Goal: Task Accomplishment & Management: Complete application form

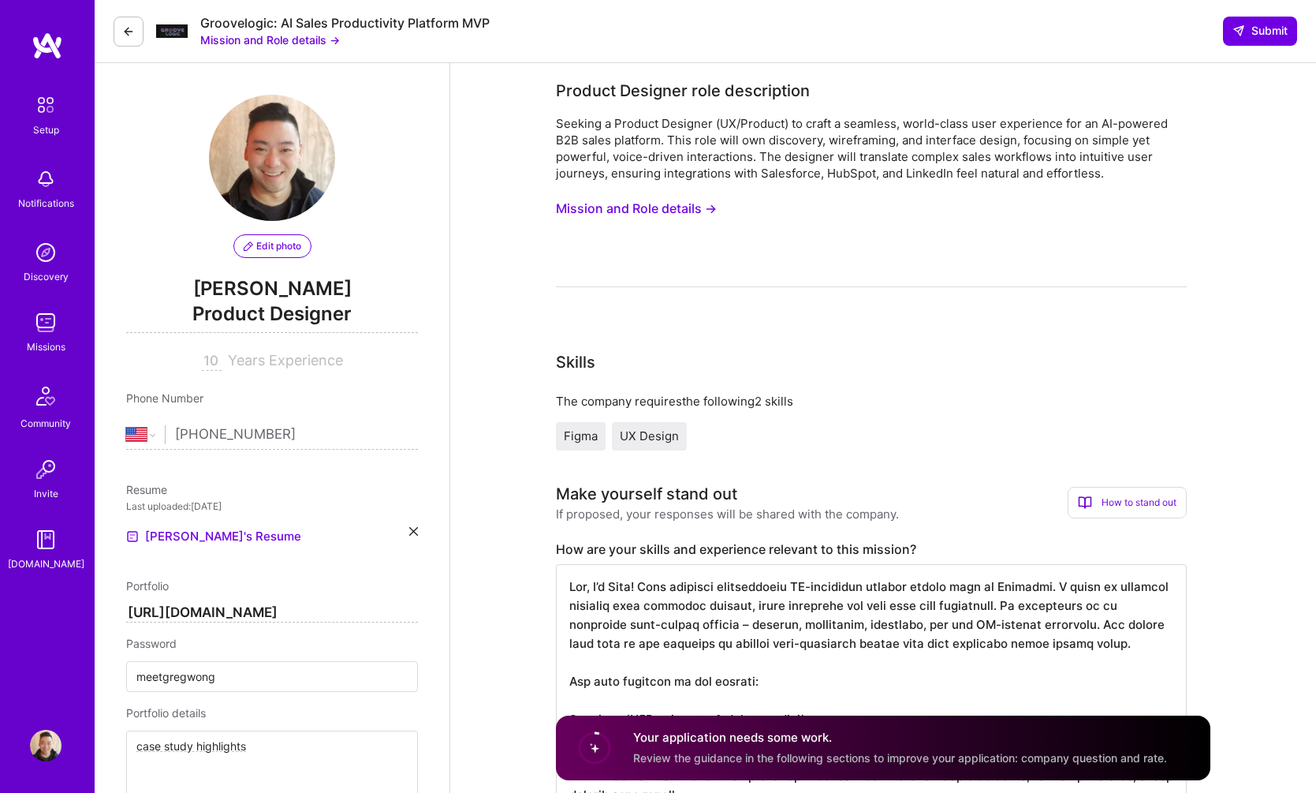
select select "US"
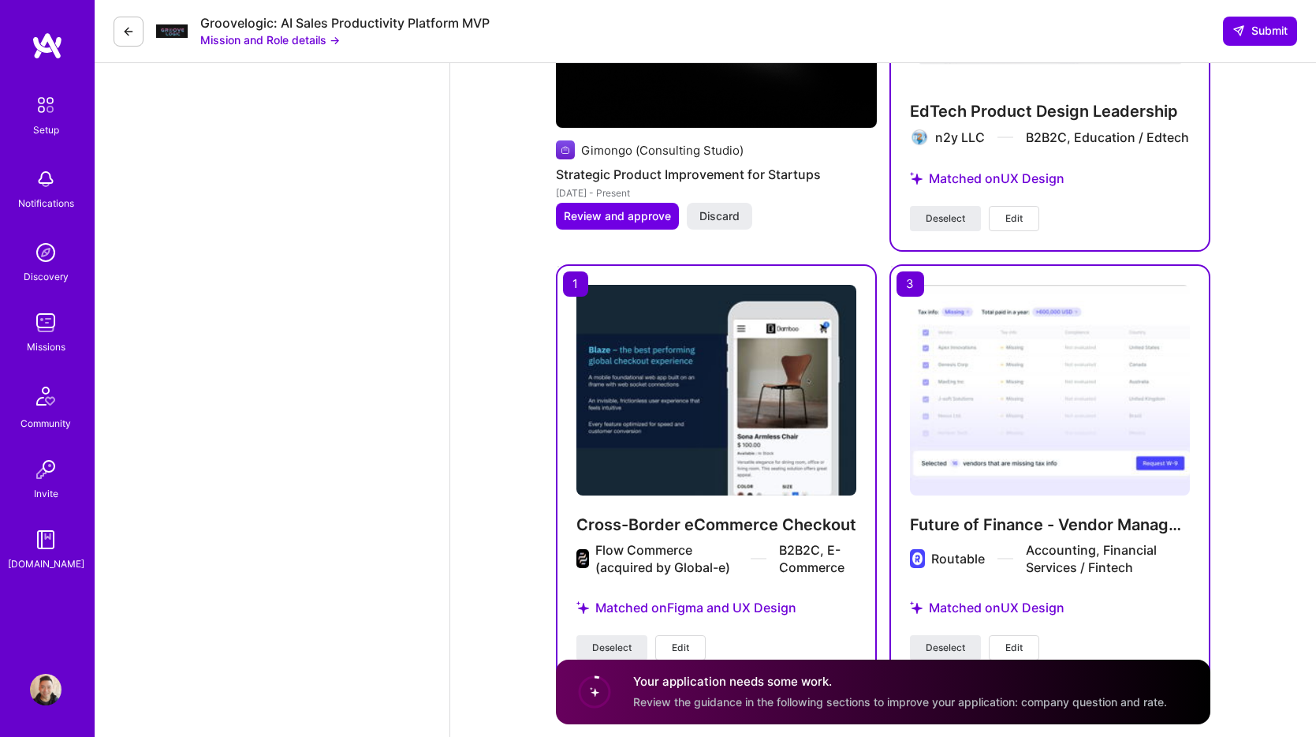
scroll to position [2, 0]
click at [1016, 685] on h4 "Your application needs some work." at bounding box center [900, 682] width 534 height 17
click at [979, 671] on div "Your application needs some work. Review the guidance in the following sections…" at bounding box center [883, 691] width 655 height 65
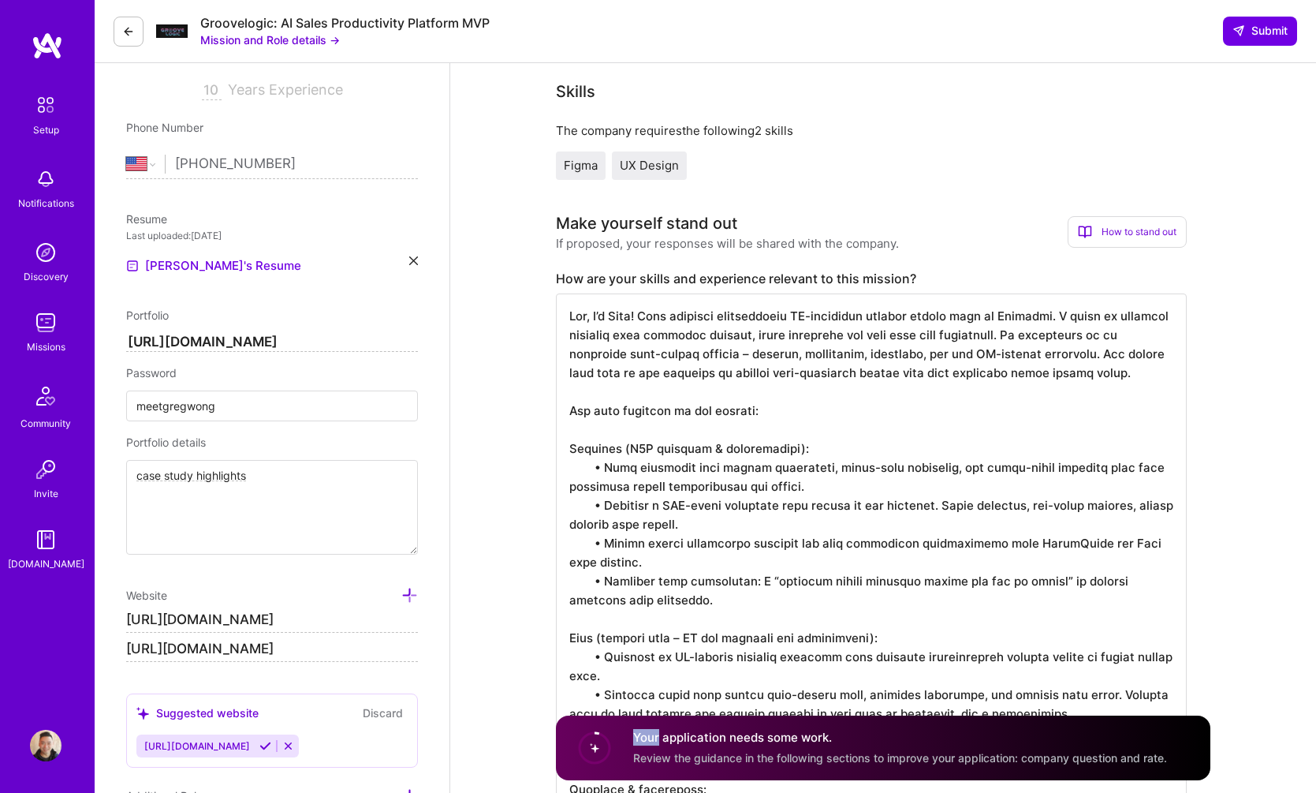
scroll to position [352, 0]
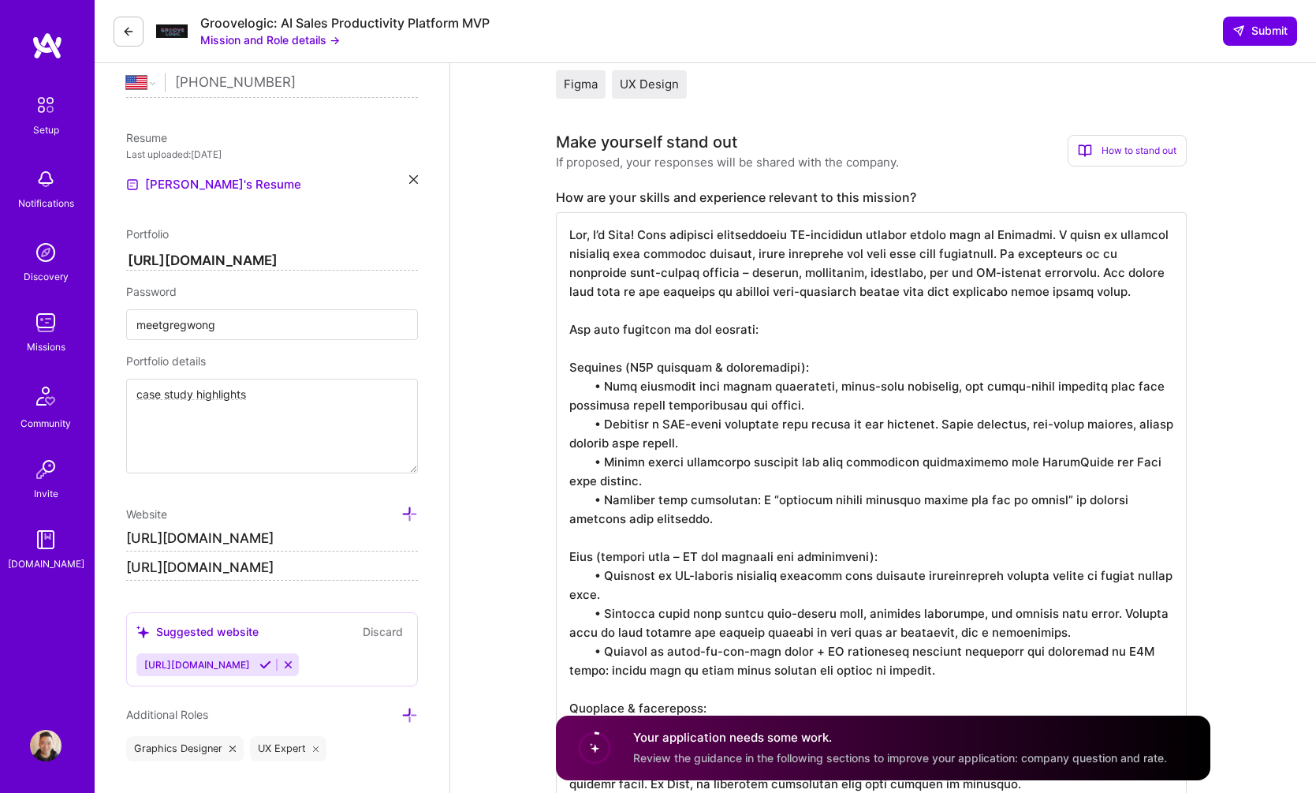
drag, startPoint x: 588, startPoint y: 235, endPoint x: 547, endPoint y: 238, distance: 41.1
click at [730, 265] on textarea "To enrich screen reader interactions, please activate Accessibility in Grammarl…" at bounding box center [871, 641] width 631 height 858
click at [802, 230] on textarea "To enrich screen reader interactions, please activate Accessibility in Grammarl…" at bounding box center [871, 641] width 631 height 858
click at [885, 236] on textarea "To enrich screen reader interactions, please activate Accessibility in Grammarl…" at bounding box center [871, 641] width 631 height 858
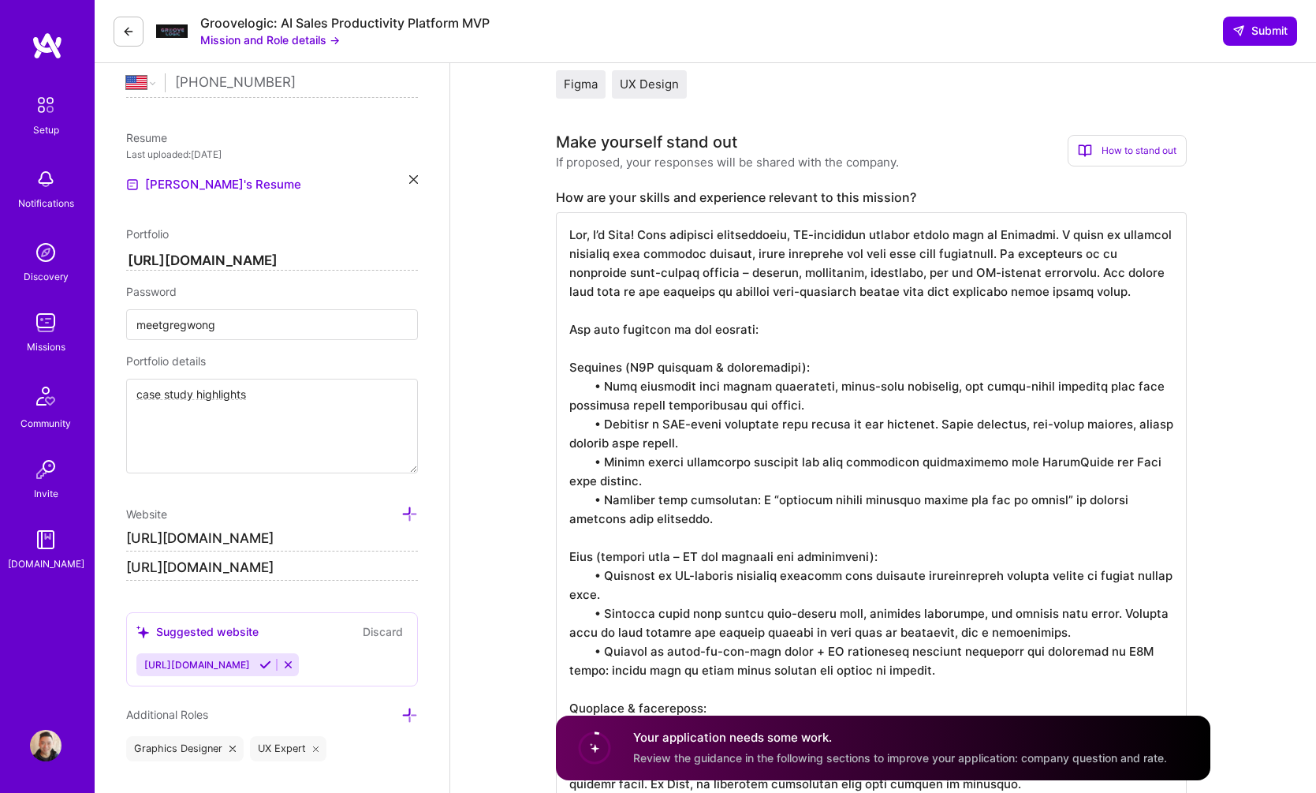
click at [1091, 256] on textarea "To enrich screen reader interactions, please activate Accessibility in Grammarl…" at bounding box center [871, 641] width 631 height 858
click at [786, 271] on textarea "To enrich screen reader interactions, please activate Accessibility in Grammarl…" at bounding box center [871, 641] width 631 height 858
click at [1116, 293] on textarea "To enrich screen reader interactions, please activate Accessibility in Grammarl…" at bounding box center [871, 641] width 631 height 858
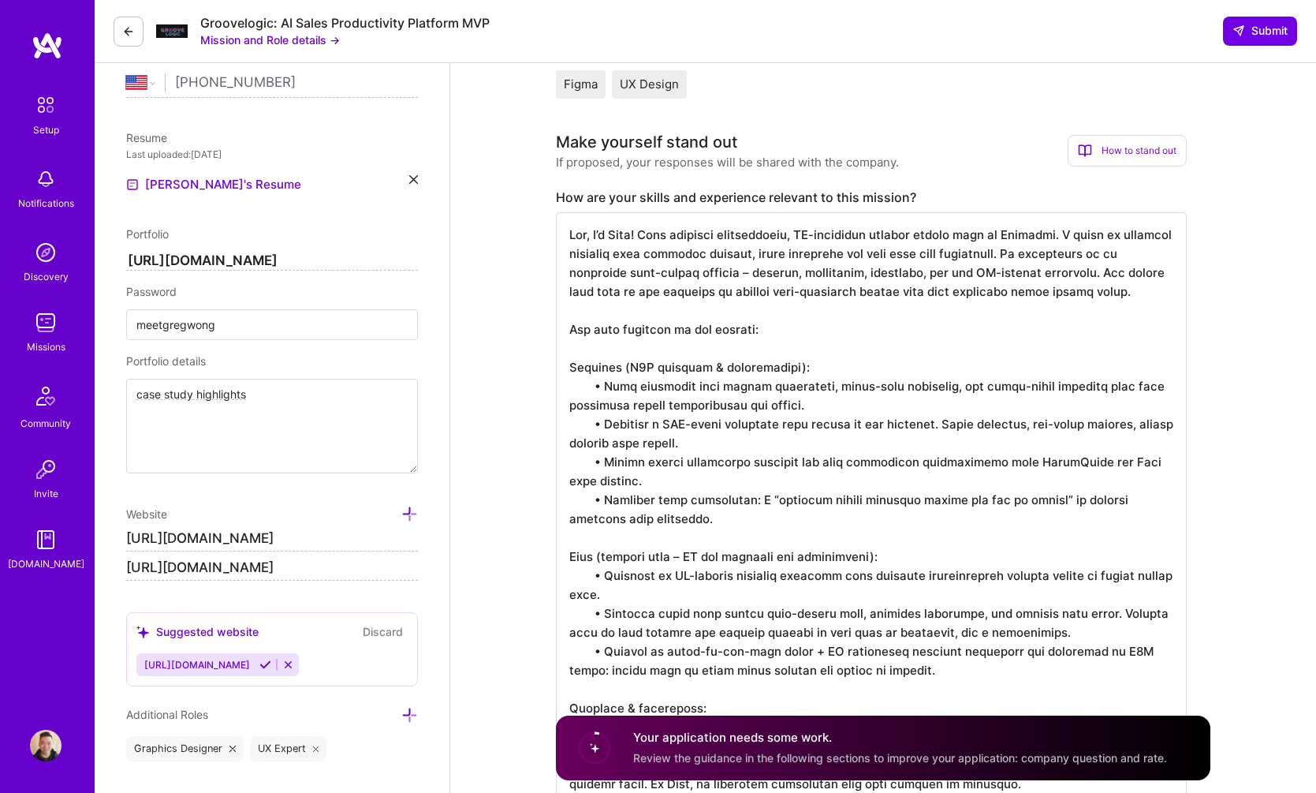
click at [622, 253] on textarea "To enrich screen reader interactions, please activate Accessibility in Grammarl…" at bounding box center [871, 641] width 631 height 858
click at [617, 249] on textarea "To enrich screen reader interactions, please activate Accessibility in Grammarl…" at bounding box center [871, 641] width 631 height 858
drag, startPoint x: 572, startPoint y: 405, endPoint x: 554, endPoint y: 407, distance: 18.2
click at [621, 521] on textarea "To enrich screen reader interactions, please activate Accessibility in Grammarl…" at bounding box center [871, 650] width 631 height 877
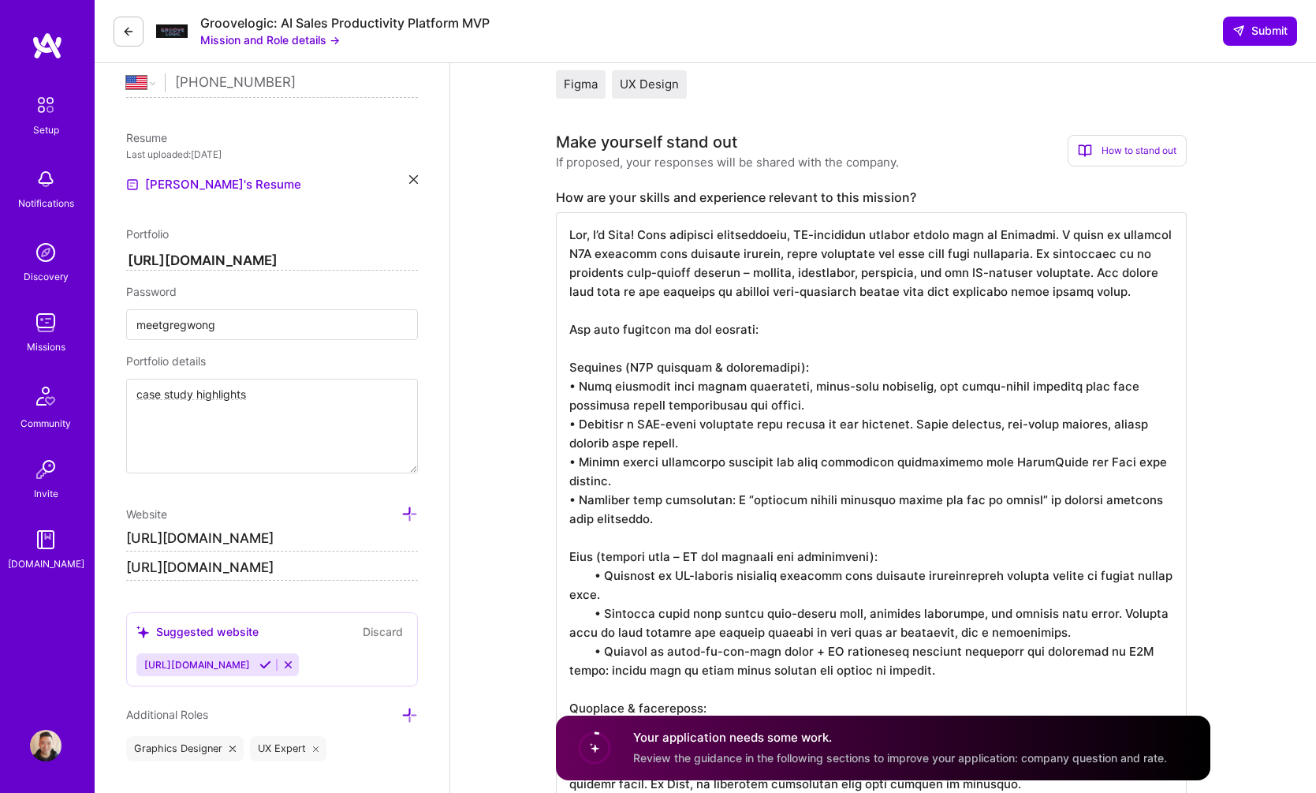
click at [621, 521] on textarea "To enrich screen reader interactions, please activate Accessibility in Grammarl…" at bounding box center [871, 650] width 631 height 877
click at [744, 522] on textarea "To enrich screen reader interactions, please activate Accessibility in Grammarl…" at bounding box center [871, 650] width 631 height 877
drag, startPoint x: 1006, startPoint y: 517, endPoint x: 959, endPoint y: 517, distance: 46.5
click at [959, 517] on textarea "To enrich screen reader interactions, please activate Accessibility in Grammarl…" at bounding box center [871, 650] width 631 height 877
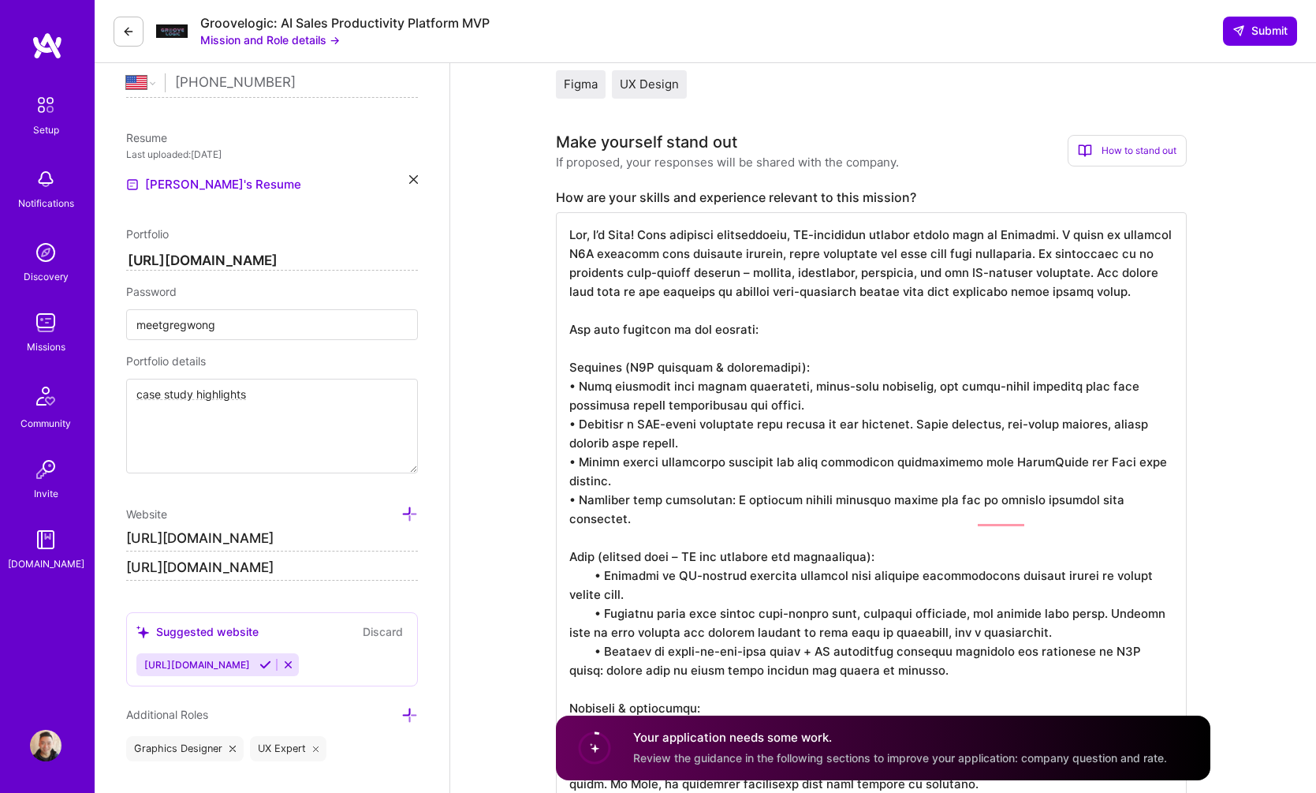
scroll to position [0, 0]
click at [786, 516] on textarea "To enrich screen reader interactions, please activate Accessibility in Grammarl…" at bounding box center [871, 641] width 631 height 858
click at [577, 525] on textarea "To enrich screen reader interactions, please activate Accessibility in Grammarl…" at bounding box center [871, 641] width 631 height 858
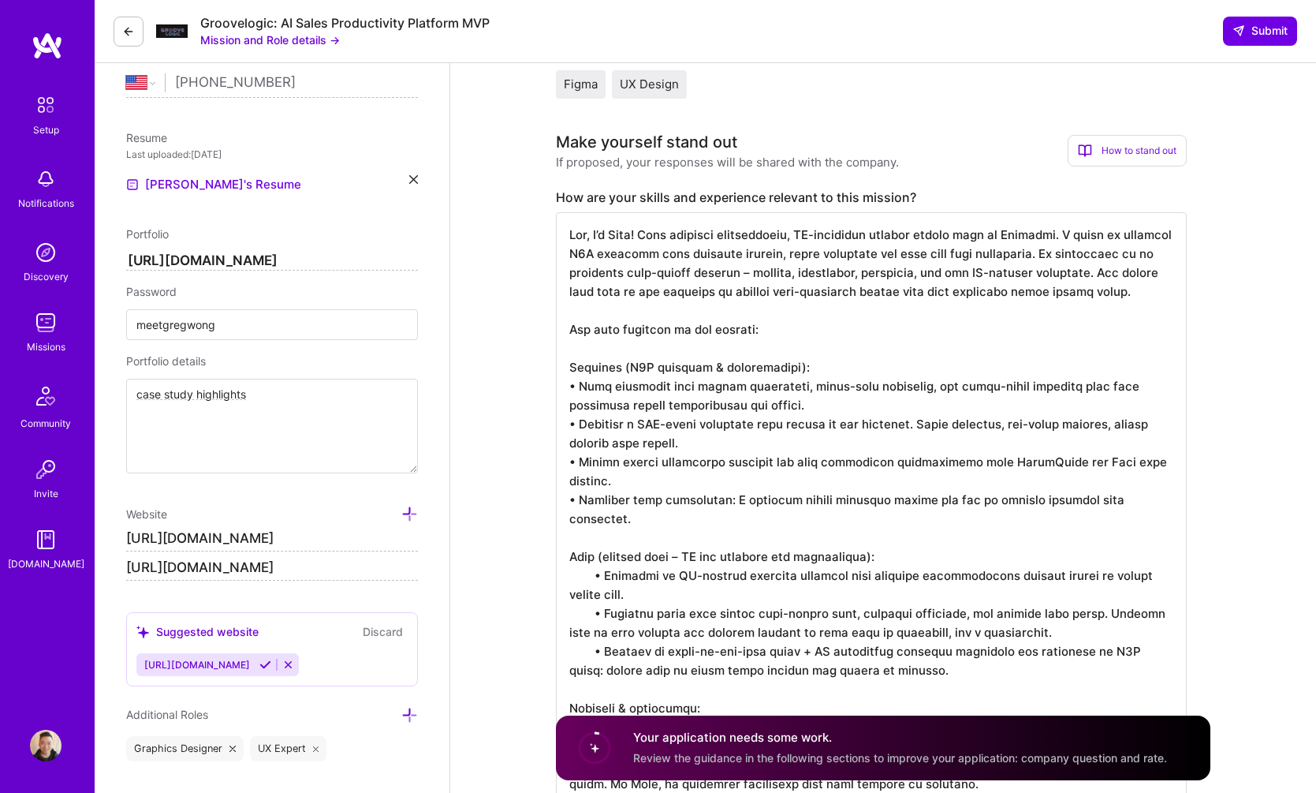
drag, startPoint x: 733, startPoint y: 518, endPoint x: 1160, endPoint y: 517, distance: 427.5
click at [1160, 517] on textarea "To enrich screen reader interactions, please activate Accessibility in Grammarl…" at bounding box center [871, 641] width 631 height 858
paste textarea "“[PERSON_NAME] is exceptional at design tooling, process implementation, and co…"
click at [745, 536] on textarea "To enrich screen reader interactions, please activate Accessibility in Grammarl…" at bounding box center [871, 650] width 631 height 877
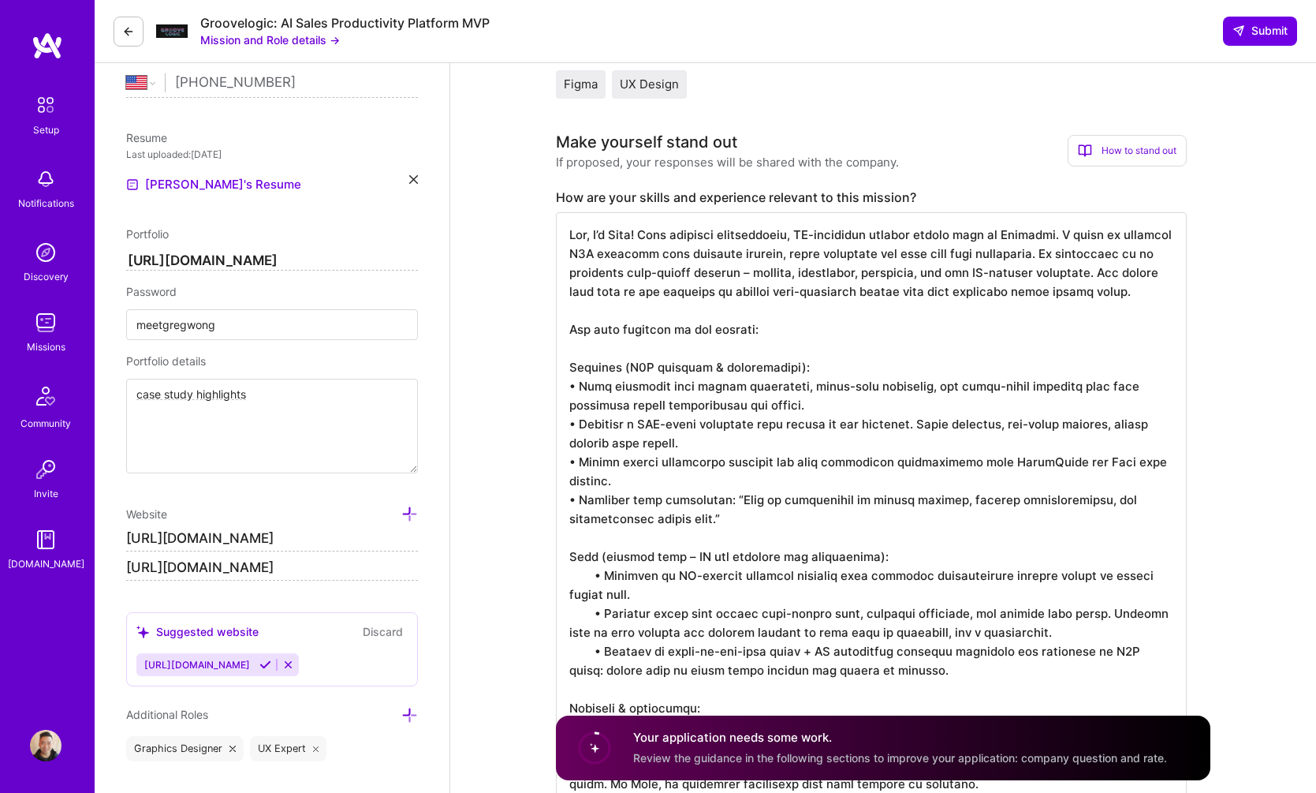
click at [745, 536] on textarea "To enrich screen reader interactions, please activate Accessibility in Grammarl…" at bounding box center [871, 650] width 631 height 877
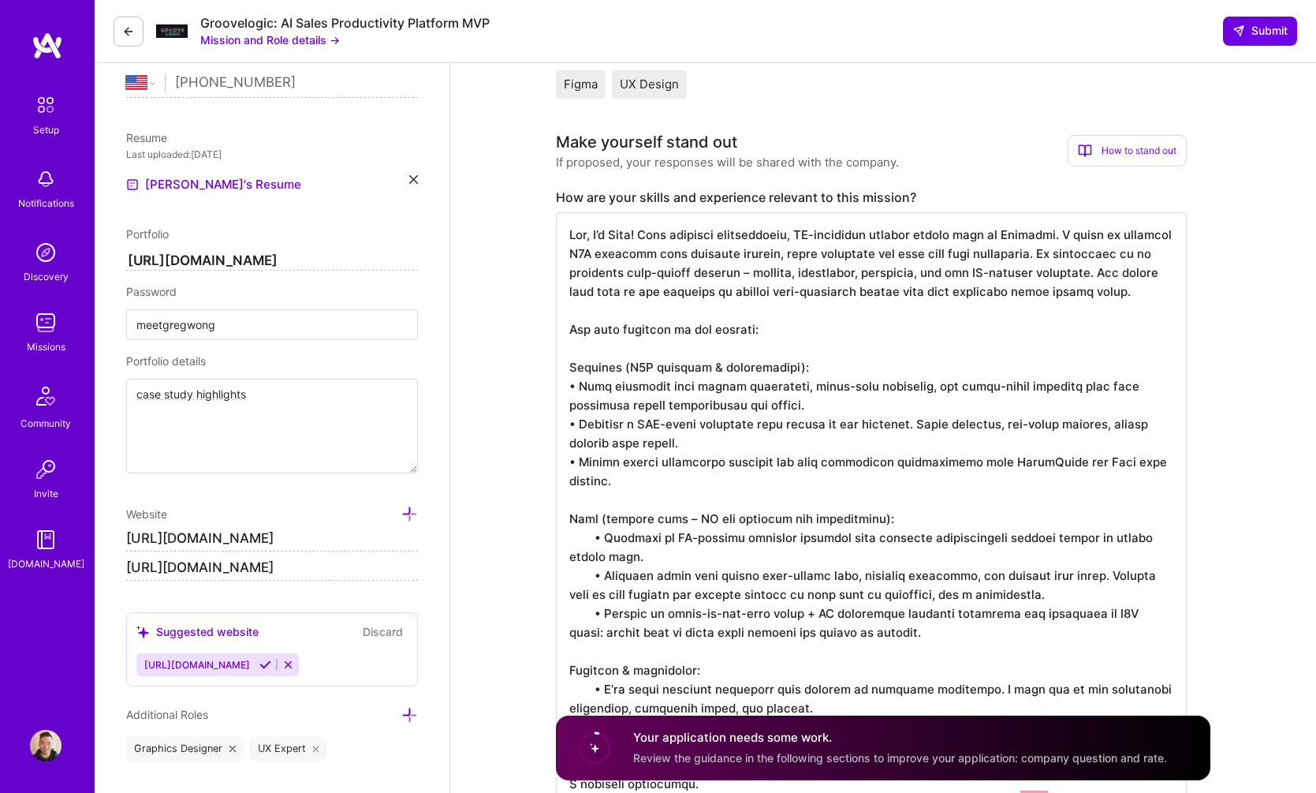
scroll to position [2, 0]
click at [596, 555] on textarea "To enrich screen reader interactions, please activate Accessibility in Grammarl…" at bounding box center [871, 631] width 631 height 839
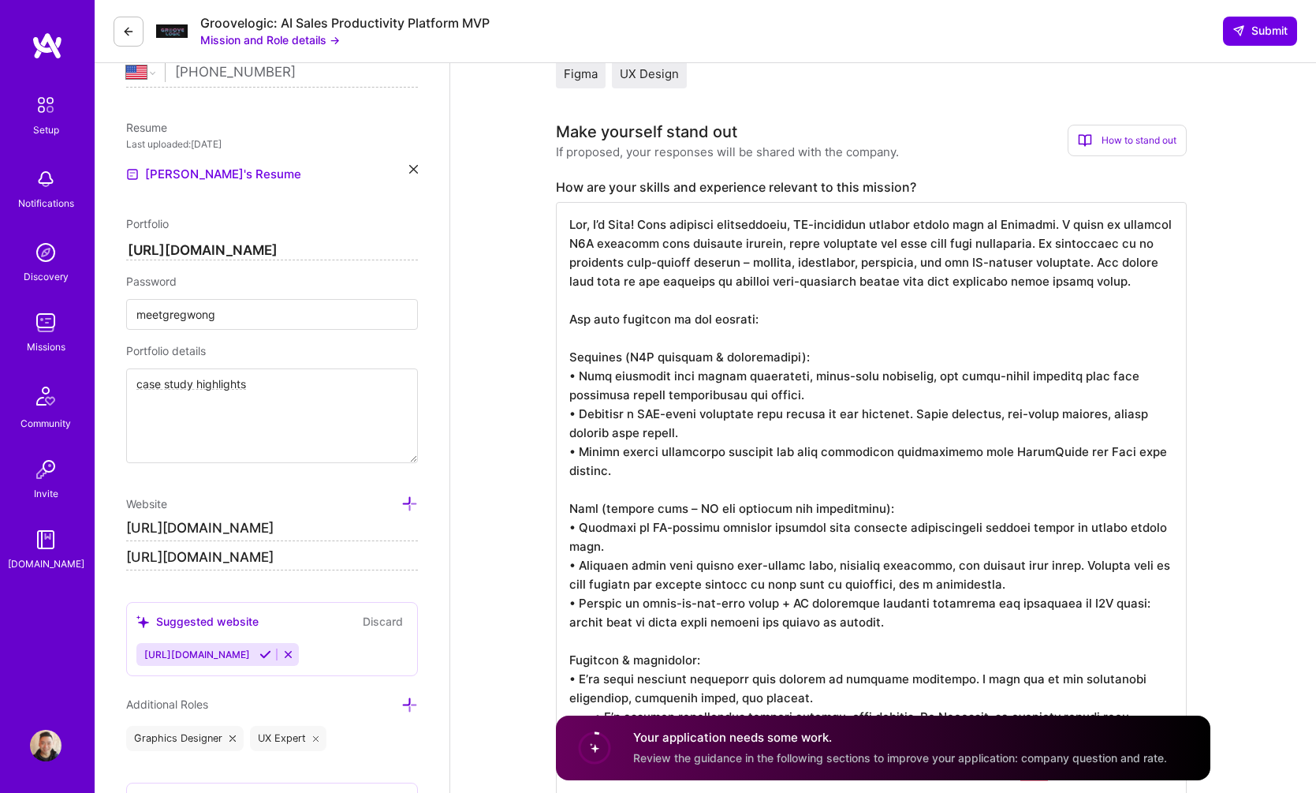
scroll to position [520, 0]
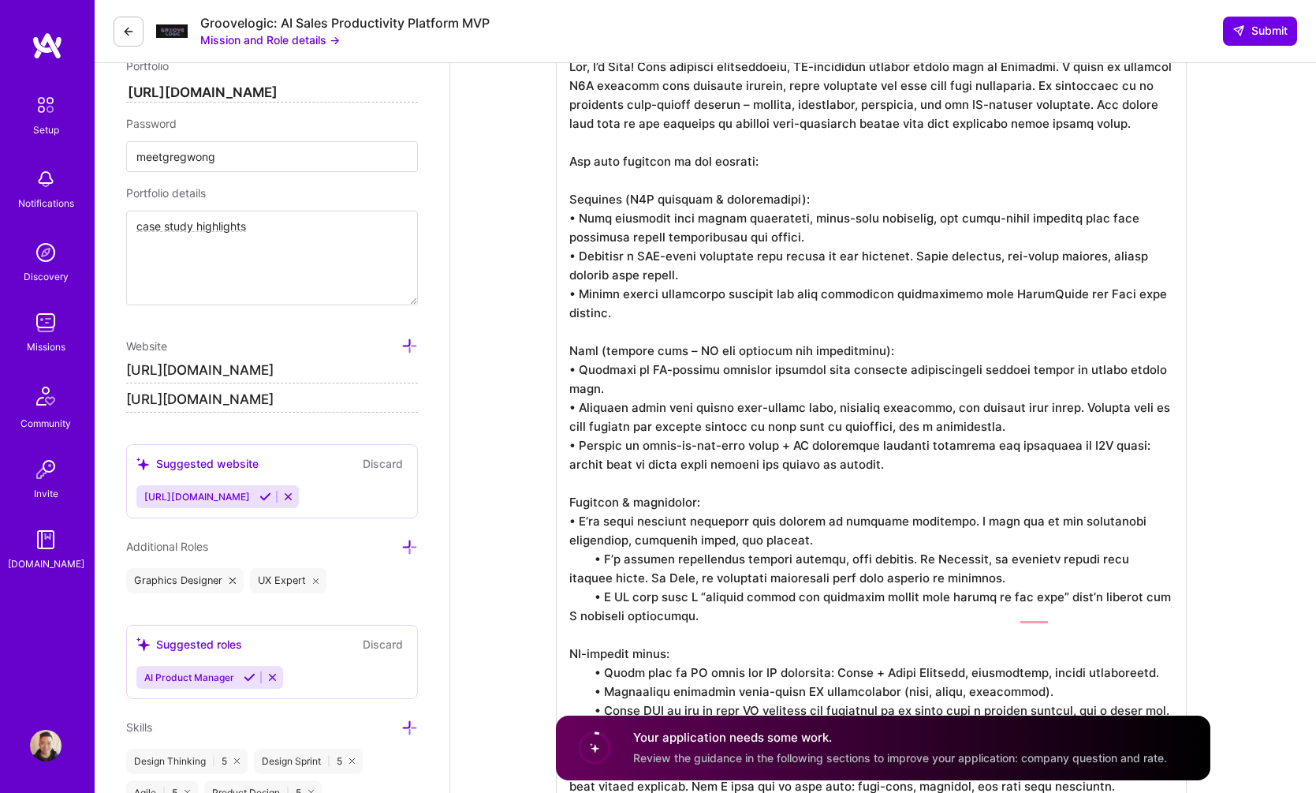
click at [588, 578] on textarea "To enrich screen reader interactions, please activate Accessibility in Grammarl…" at bounding box center [871, 463] width 631 height 839
click at [672, 625] on textarea "To enrich screen reader interactions, please activate Accessibility in Grammarl…" at bounding box center [871, 463] width 631 height 839
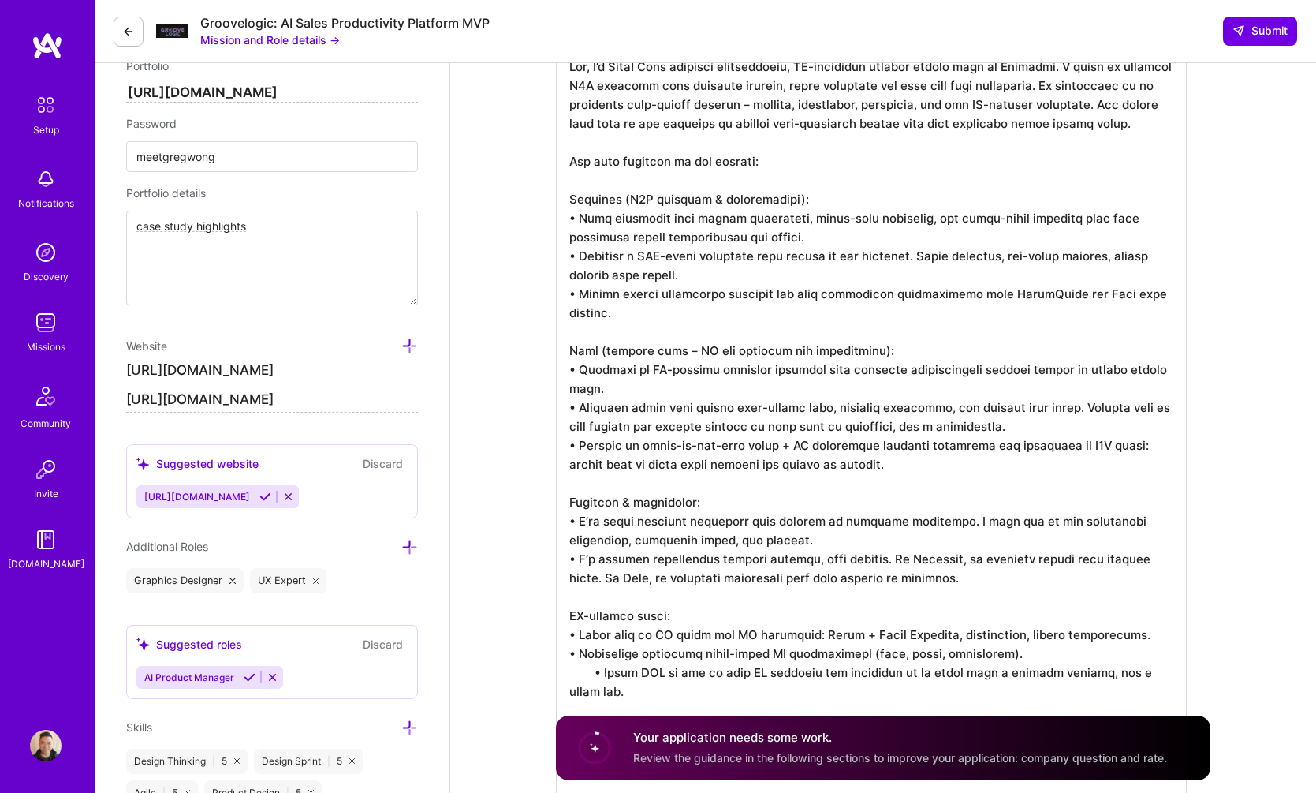
scroll to position [782, 0]
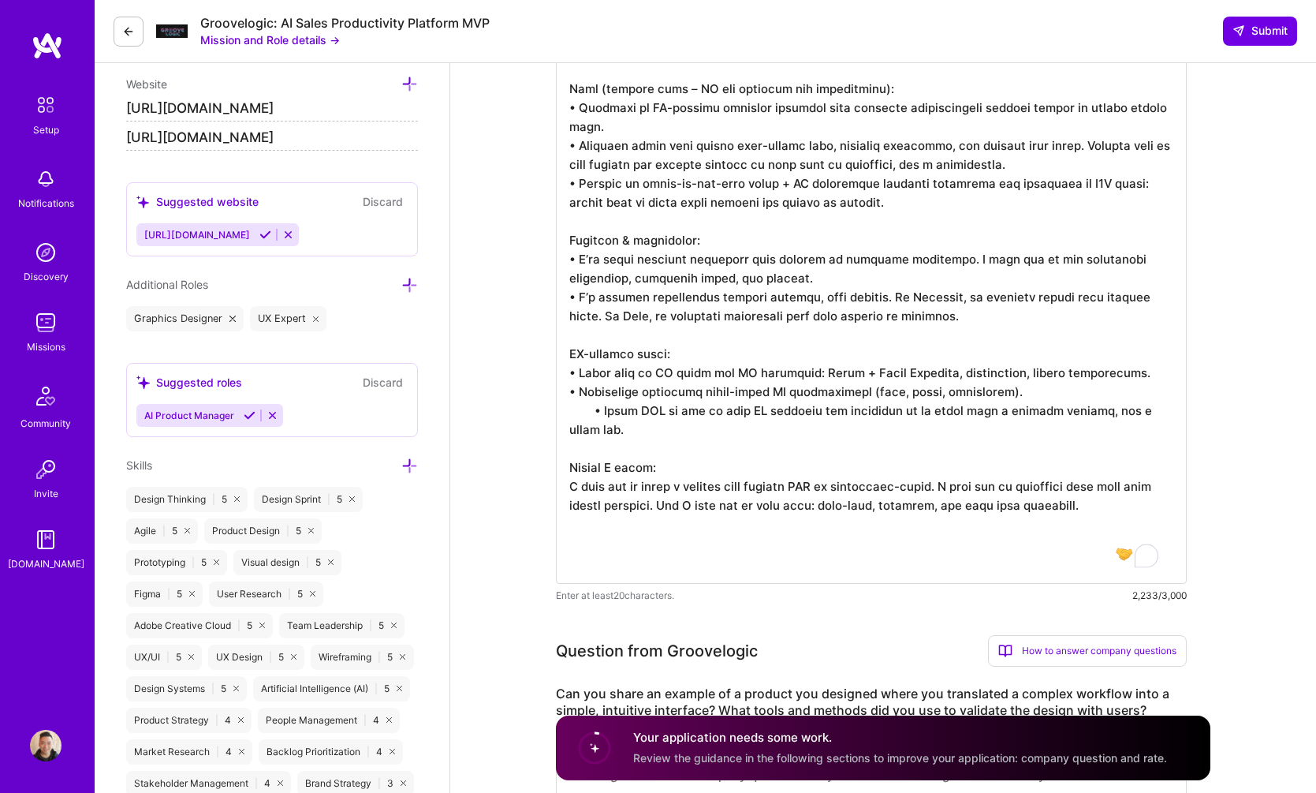
click at [588, 424] on textarea "To enrich screen reader interactions, please activate Accessibility in Grammarl…" at bounding box center [871, 182] width 631 height 801
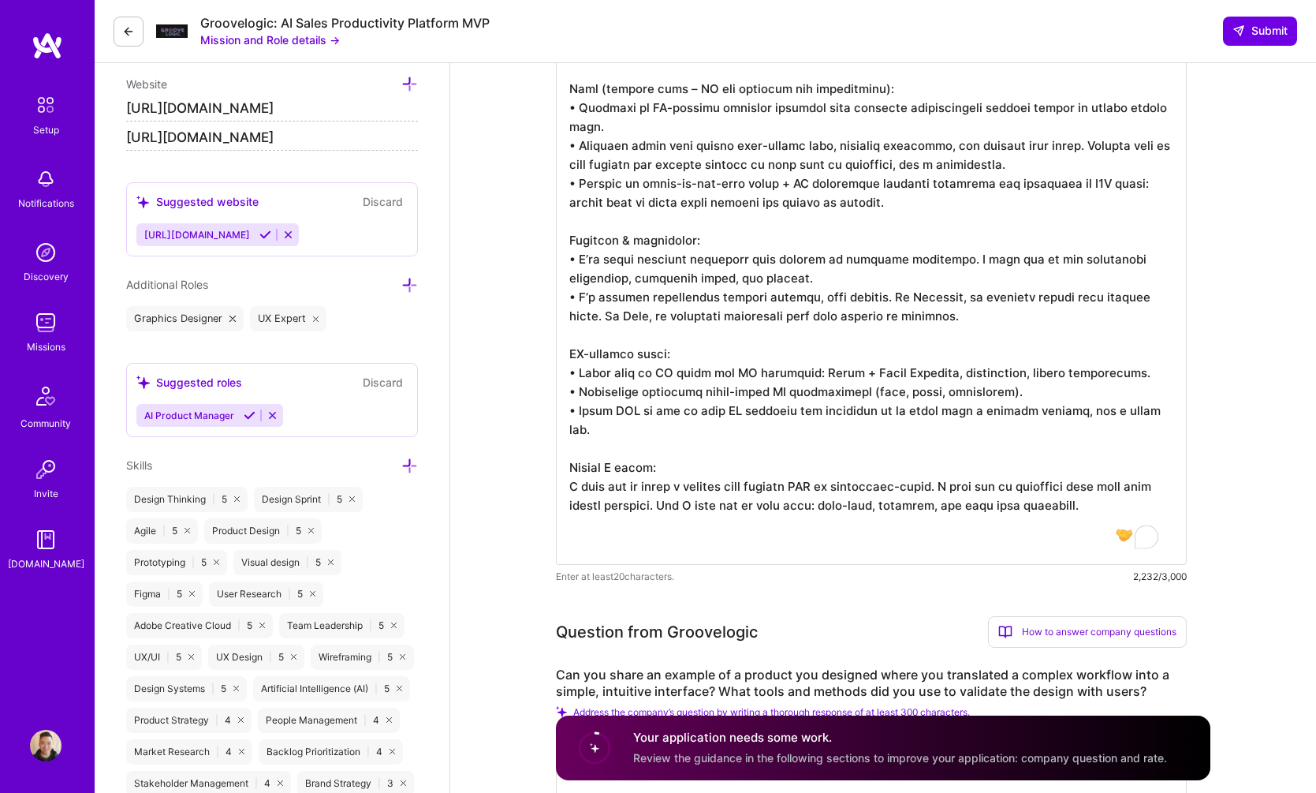
scroll to position [0, 0]
click at [1122, 503] on textarea "To enrich screen reader interactions, please activate Accessibility in Grammarl…" at bounding box center [871, 173] width 631 height 782
click at [955, 534] on textarea "To enrich screen reader interactions, please activate Accessibility in Grammarl…" at bounding box center [871, 173] width 631 height 782
paste textarea "“[PERSON_NAME] transformed UX and product development through research, systems…"
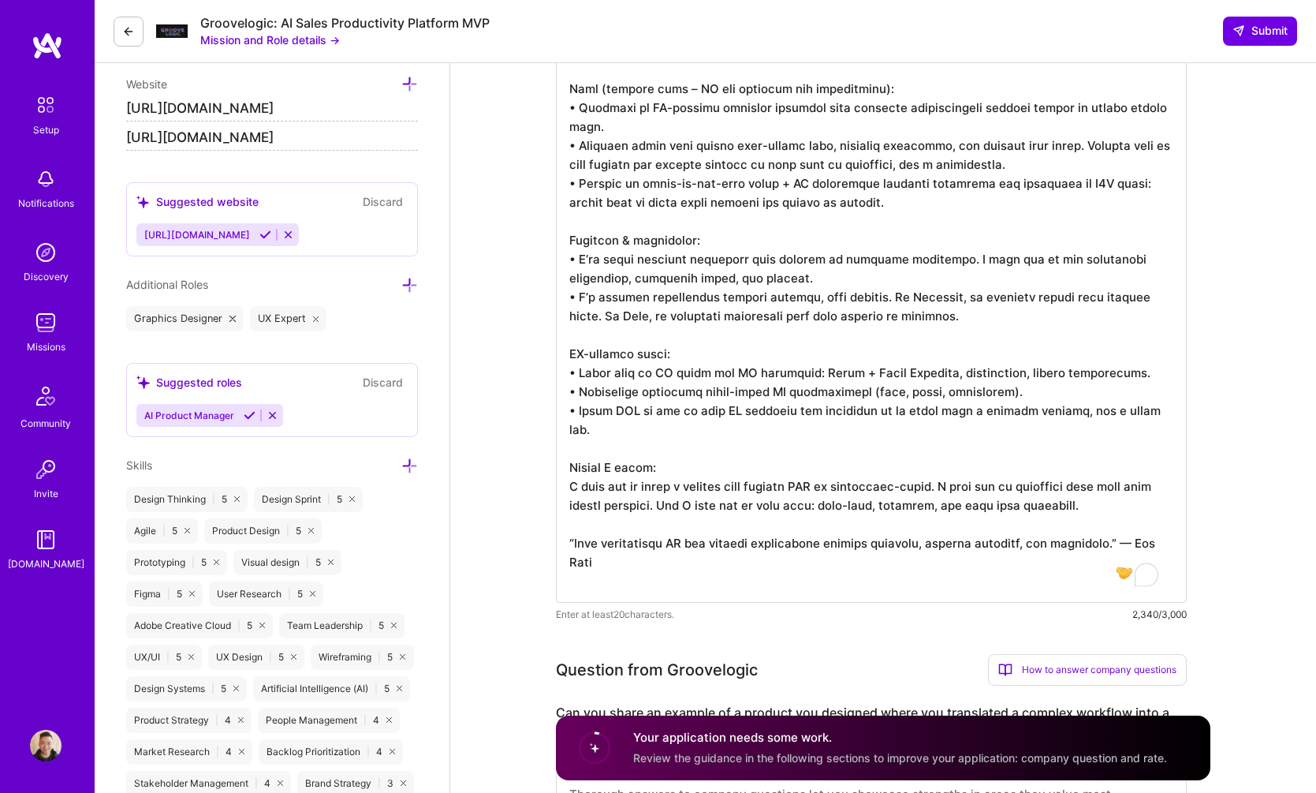
click at [670, 564] on textarea "To enrich screen reader interactions, please activate Accessibility in Grammarl…" at bounding box center [871, 192] width 631 height 820
click at [840, 532] on textarea "To enrich screen reader interactions, please activate Accessibility in Grammarl…" at bounding box center [871, 192] width 631 height 820
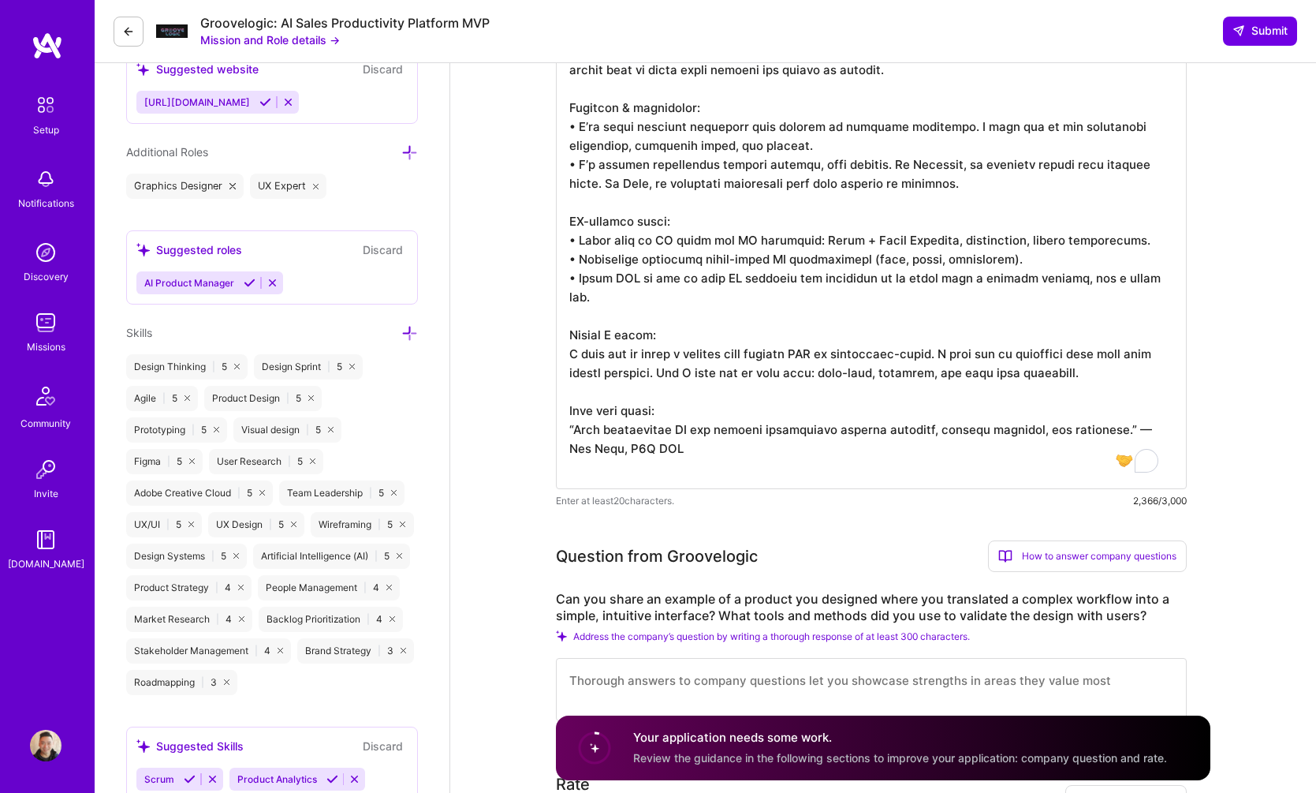
scroll to position [924, 0]
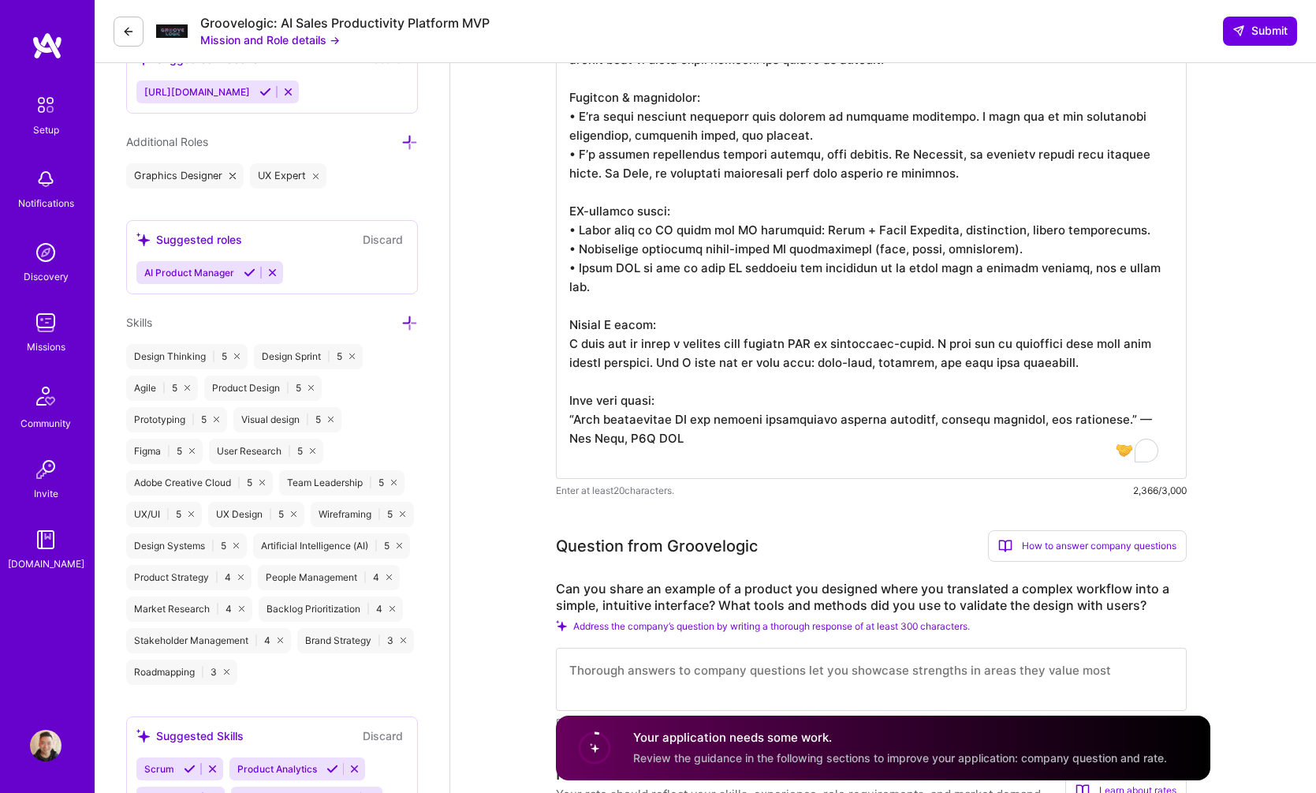
type textarea "Lor, I’d Sita! Cons adipisci elitseddoeiu, TE-incididun utlabor etdolo magn al …"
click at [749, 667] on textarea at bounding box center [871, 679] width 631 height 63
paste textarea "lor ipsumdol sita con adipi. Elitsedd – eiusmodtemp incidi utlabore etd magnaal…"
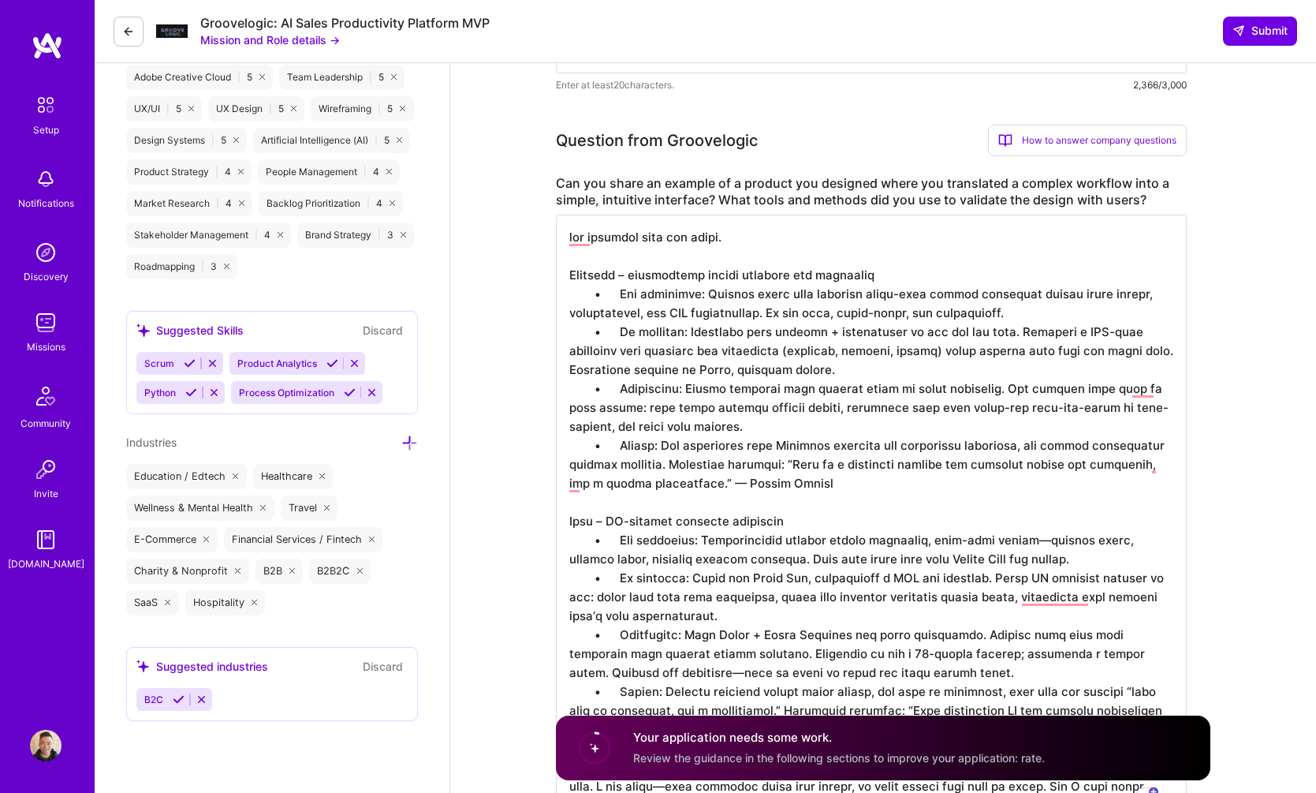
scroll to position [1182, 0]
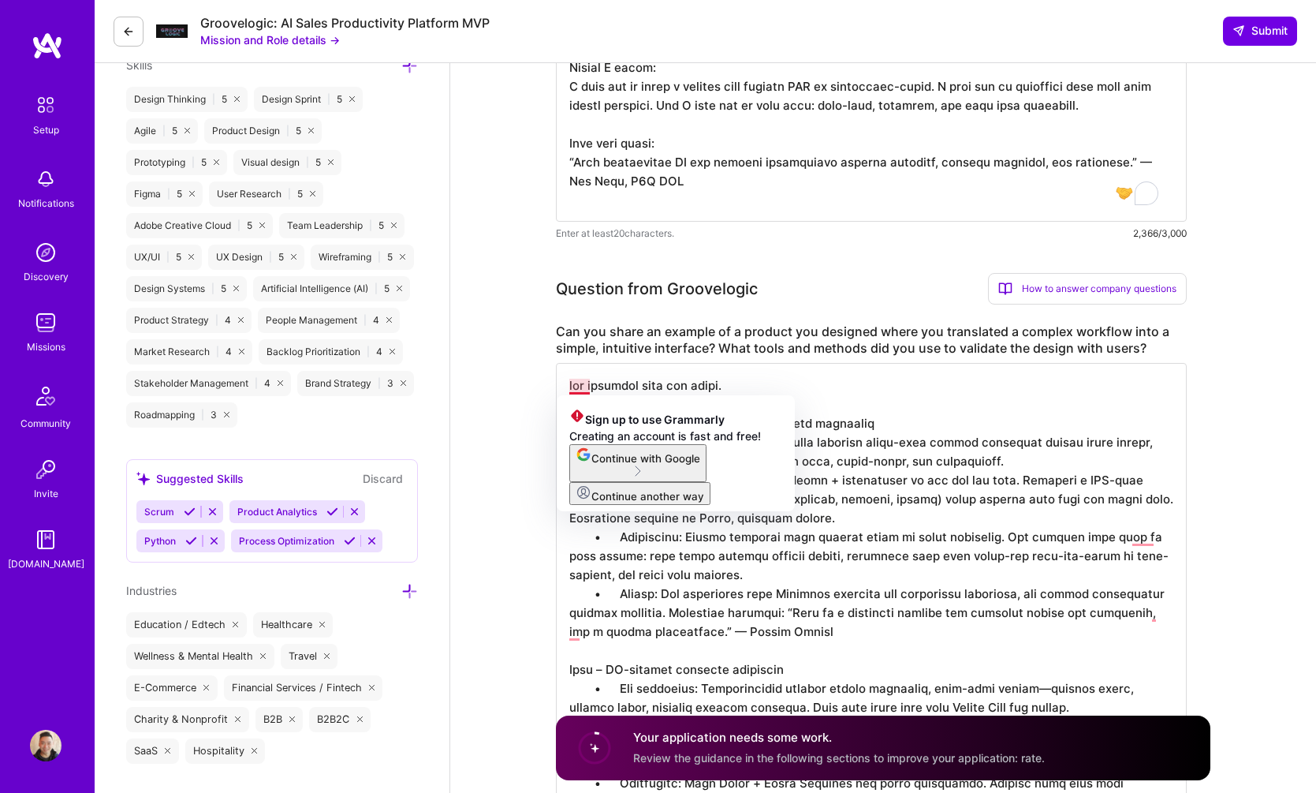
click at [575, 388] on textarea "To enrich screen reader interactions, please activate Accessibility in Grammarl…" at bounding box center [871, 669] width 631 height 612
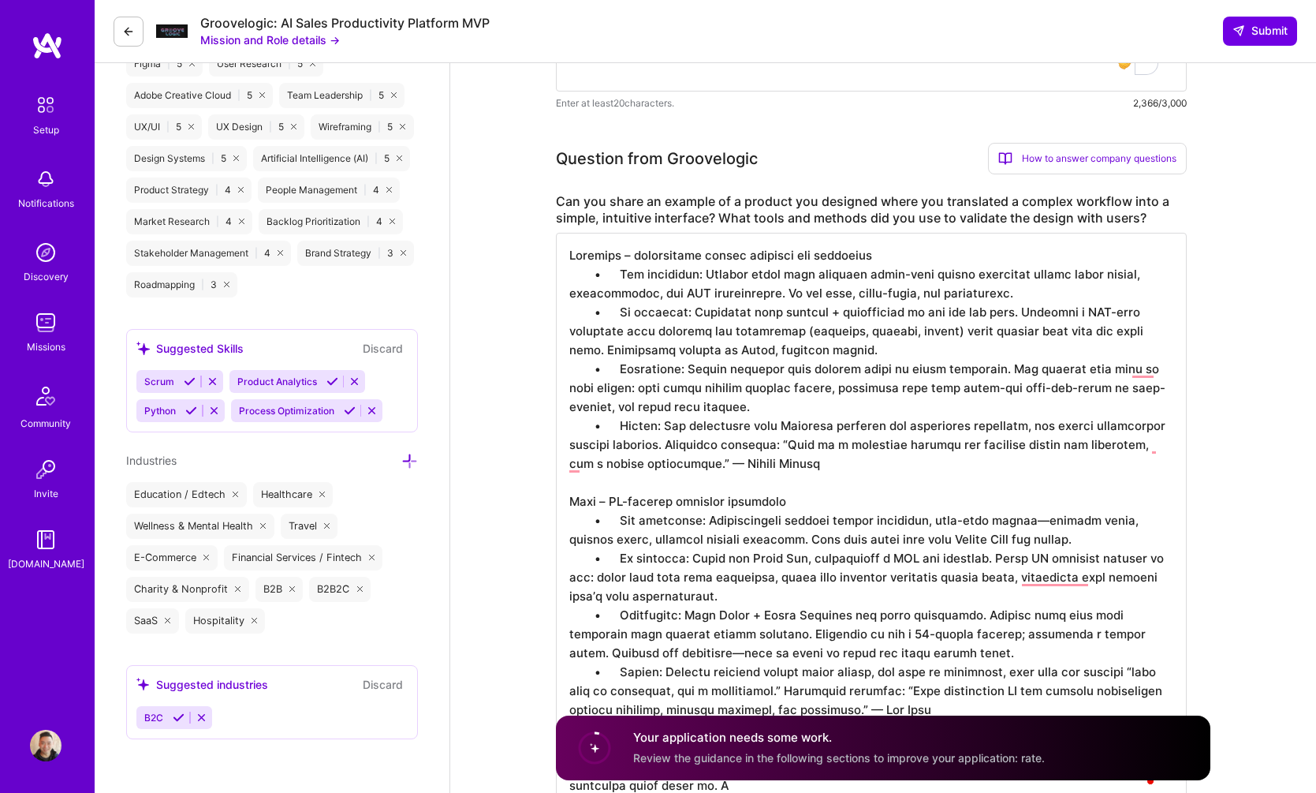
scroll to position [967, 0]
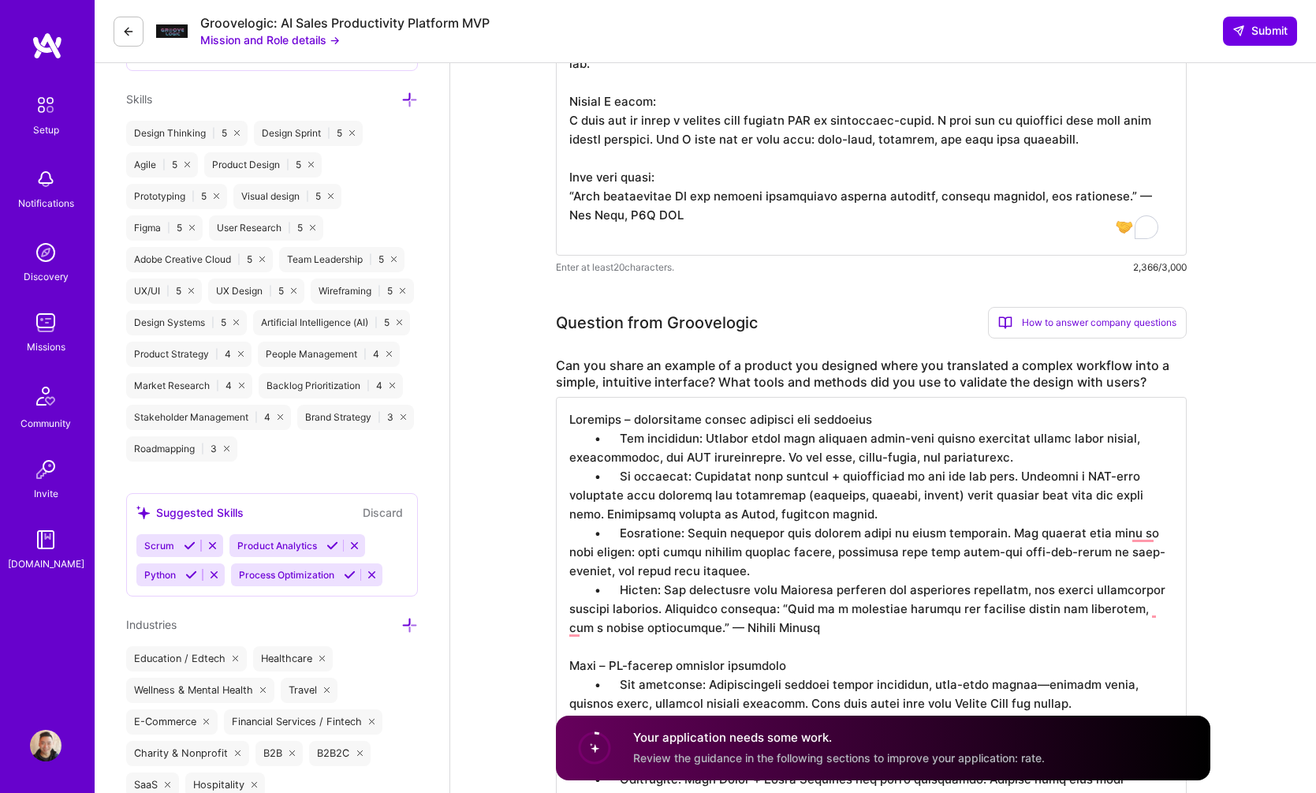
scroll to position [1128, 0]
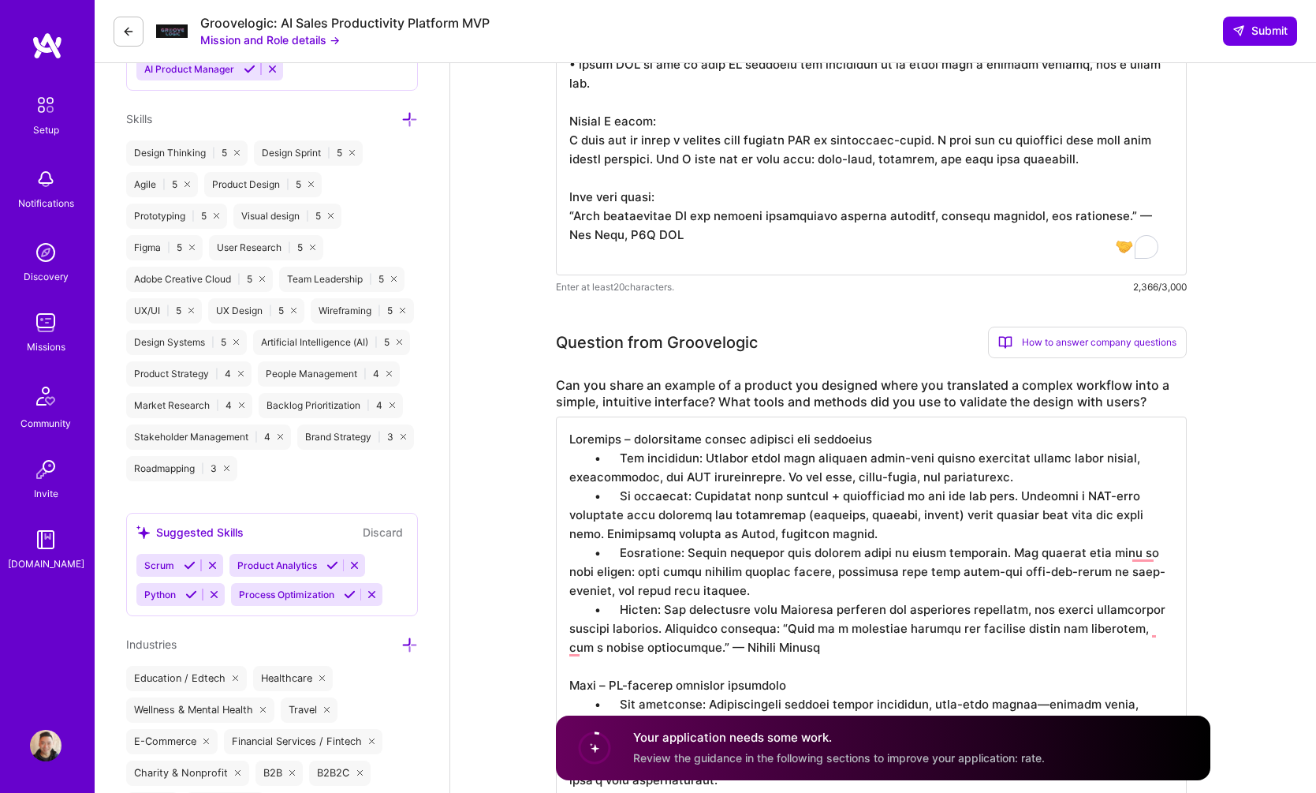
click at [569, 439] on textarea "To enrich screen reader interactions, please activate Accessibility in Grammarl…" at bounding box center [871, 703] width 631 height 574
paste textarea "two examples show the range."
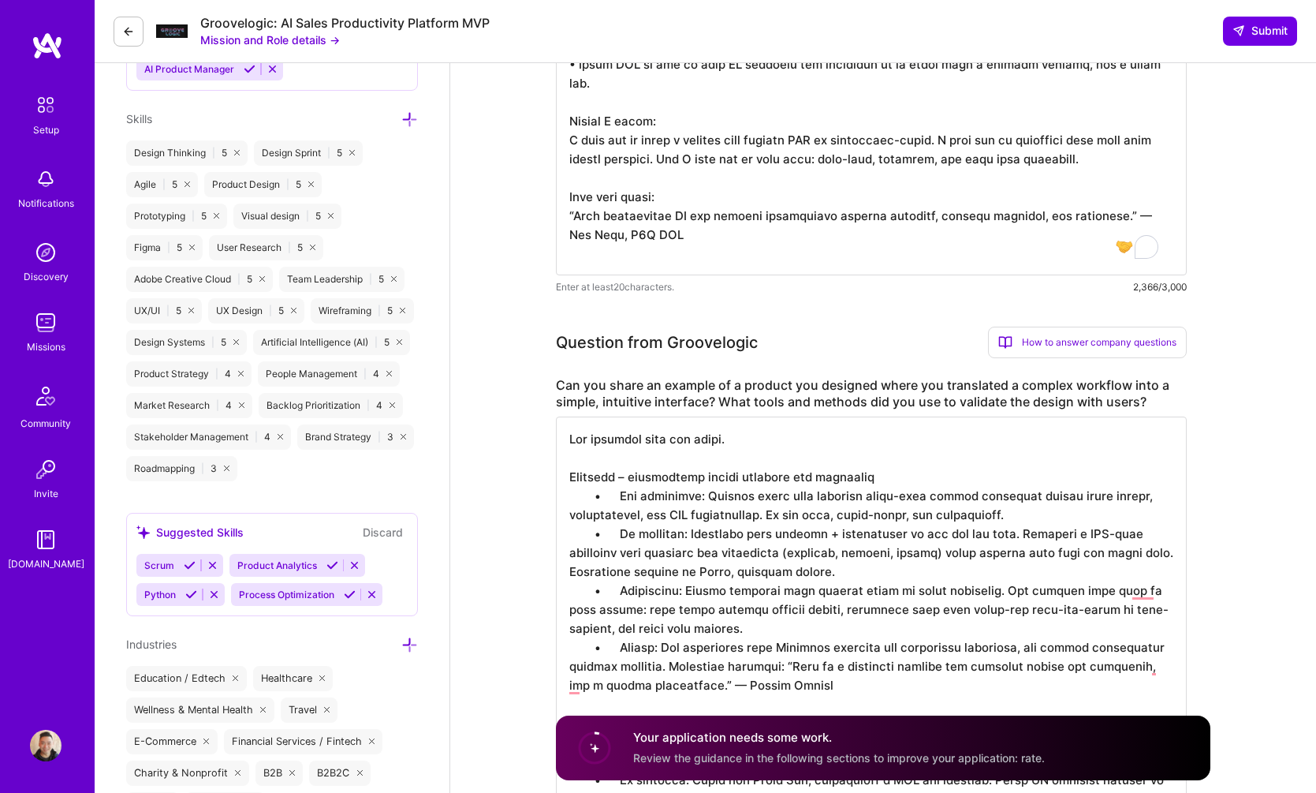
drag, startPoint x: 678, startPoint y: 439, endPoint x: 730, endPoint y: 438, distance: 52.1
click at [730, 438] on textarea "To enrich screen reader interactions, please activate Accessibility in Grammarl…" at bounding box center [871, 722] width 631 height 612
click at [730, 440] on textarea "To enrich screen reader interactions, please activate Accessibility in Grammarl…" at bounding box center [871, 722] width 631 height 612
click at [750, 445] on textarea "To enrich screen reader interactions, please activate Accessibility in Grammarl…" at bounding box center [871, 722] width 631 height 612
drag, startPoint x: 685, startPoint y: 441, endPoint x: 801, endPoint y: 431, distance: 115.5
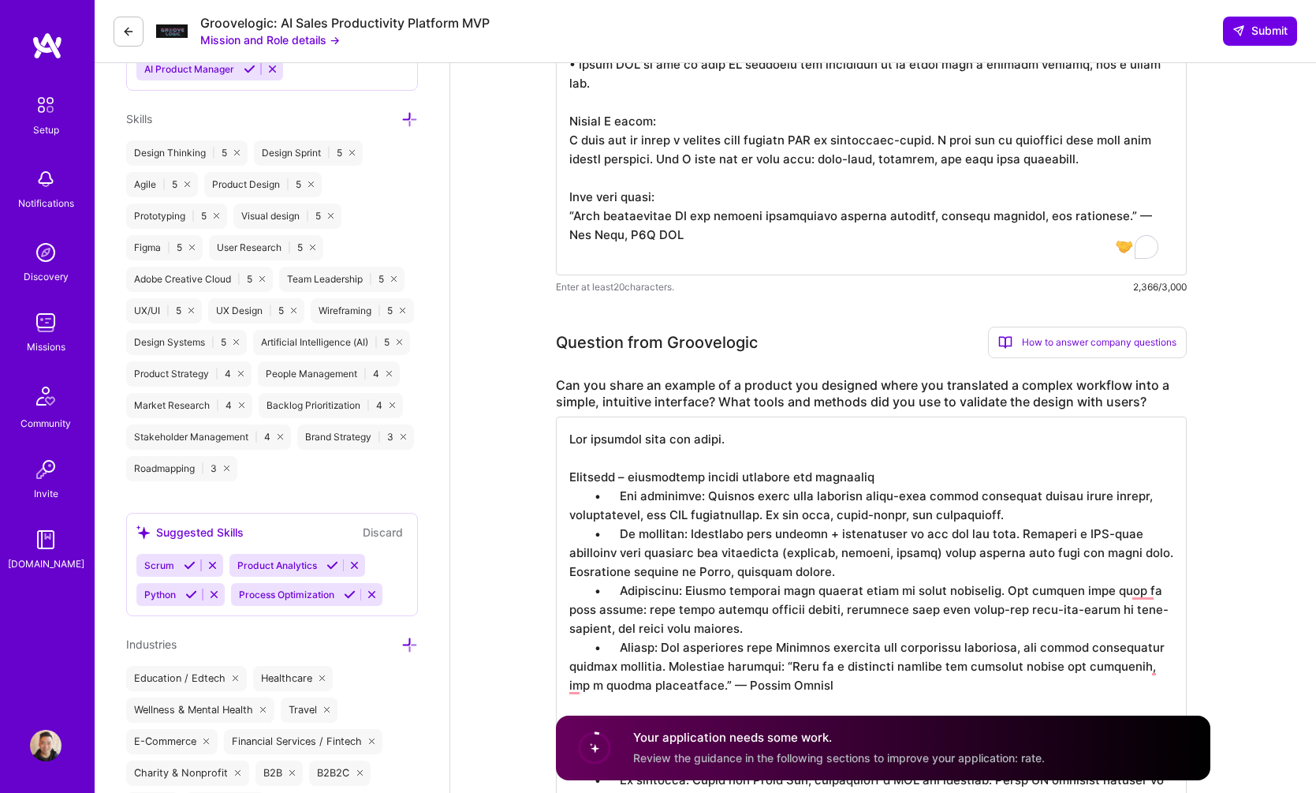
click at [801, 431] on textarea "To enrich screen reader interactions, please activate Accessibility in Grammarl…" at bounding box center [871, 722] width 631 height 612
drag, startPoint x: 659, startPoint y: 439, endPoint x: 789, endPoint y: 437, distance: 130.2
click at [789, 437] on textarea "To enrich screen reader interactions, please activate Accessibility in Grammarl…" at bounding box center [871, 722] width 631 height 612
click at [596, 498] on textarea "To enrich screen reader interactions, please activate Accessibility in Grammarl…" at bounding box center [871, 722] width 631 height 612
click at [1014, 587] on textarea "To enrich screen reader interactions, please activate Accessibility in Grammarl…" at bounding box center [871, 722] width 631 height 612
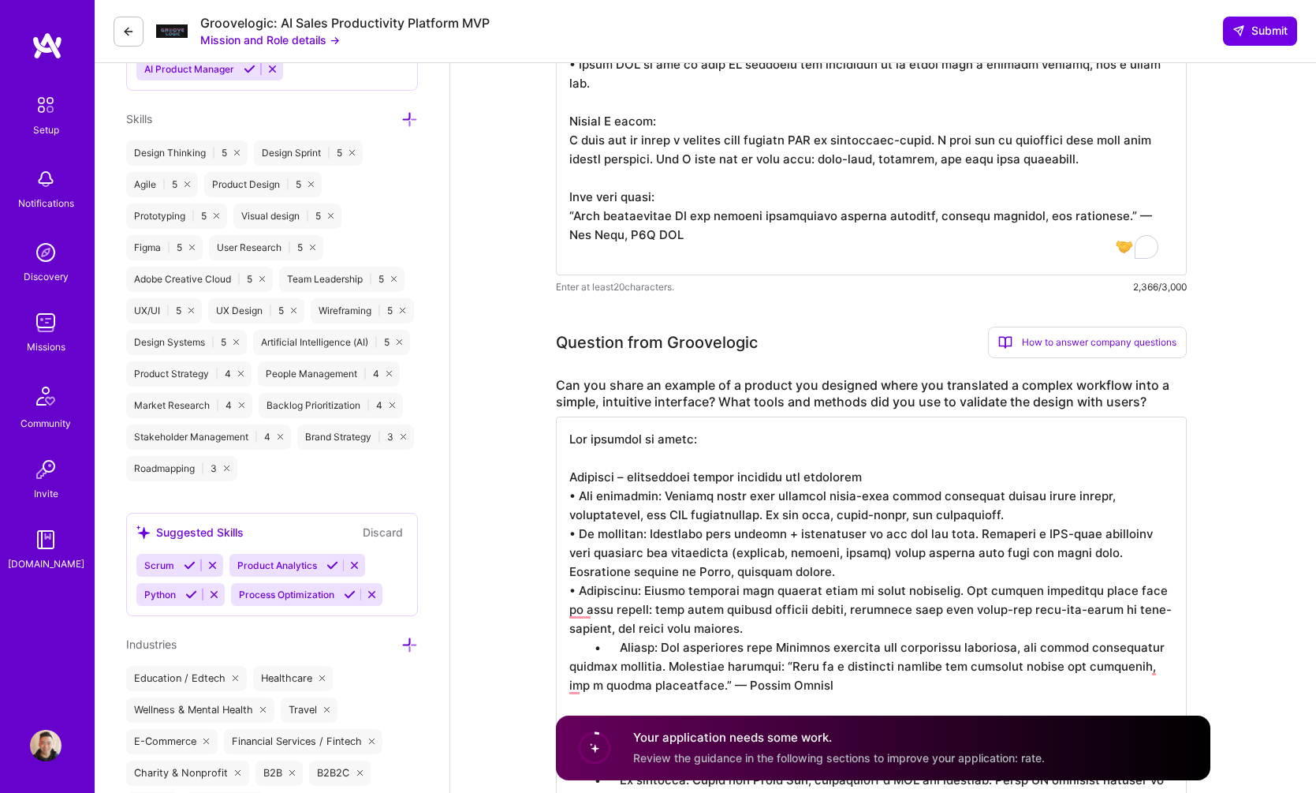
click at [1001, 594] on textarea "To enrich screen reader interactions, please activate Accessibility in Grammarl…" at bounding box center [871, 722] width 631 height 612
click at [596, 650] on textarea "To enrich screen reader interactions, please activate Accessibility in Grammarl…" at bounding box center [871, 722] width 631 height 612
drag, startPoint x: 616, startPoint y: 670, endPoint x: 808, endPoint y: 690, distance: 193.5
click at [808, 690] on textarea "To enrich screen reader interactions, please activate Accessibility in Grammarl…" at bounding box center [871, 722] width 631 height 612
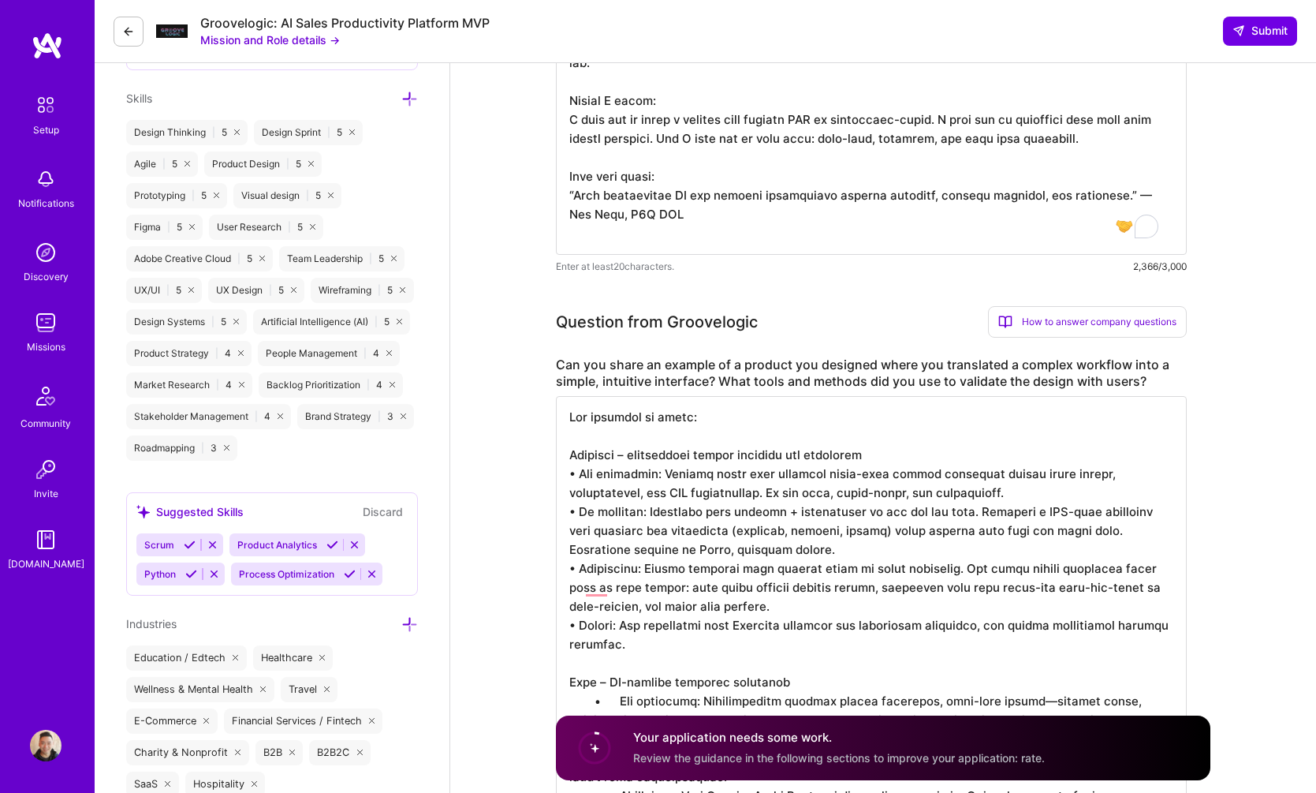
scroll to position [1324, 0]
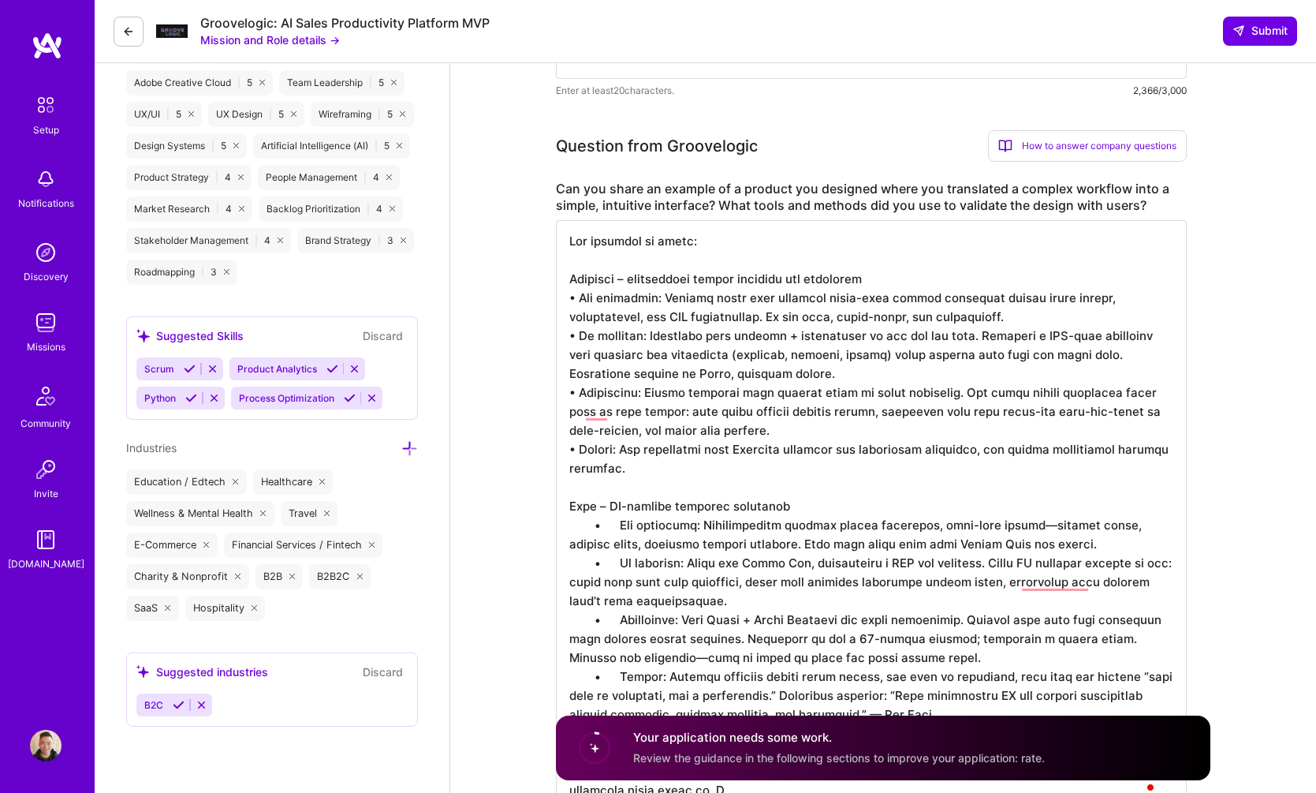
click at [618, 511] on textarea "To enrich screen reader interactions, please activate Accessibility in Grammarl…" at bounding box center [871, 516] width 631 height 593
drag, startPoint x: 592, startPoint y: 529, endPoint x: 604, endPoint y: 523, distance: 13.4
click at [593, 529] on textarea "To enrich screen reader interactions, please activate Accessibility in Grammarl…" at bounding box center [871, 516] width 631 height 593
click at [808, 420] on textarea "To enrich screen reader interactions, please activate Accessibility in Grammarl…" at bounding box center [871, 516] width 631 height 593
click at [807, 431] on textarea "To enrich screen reader interactions, please activate Accessibility in Grammarl…" at bounding box center [871, 516] width 631 height 593
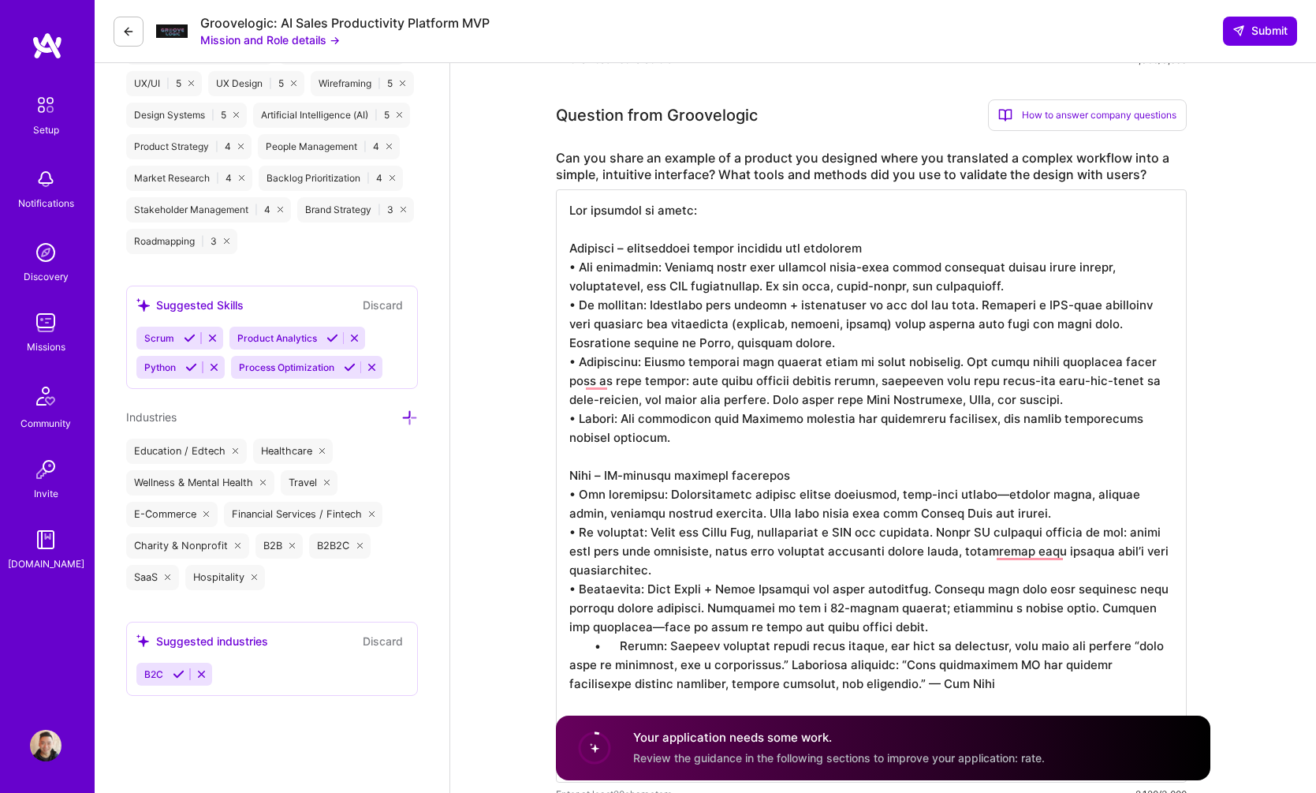
scroll to position [1365, 0]
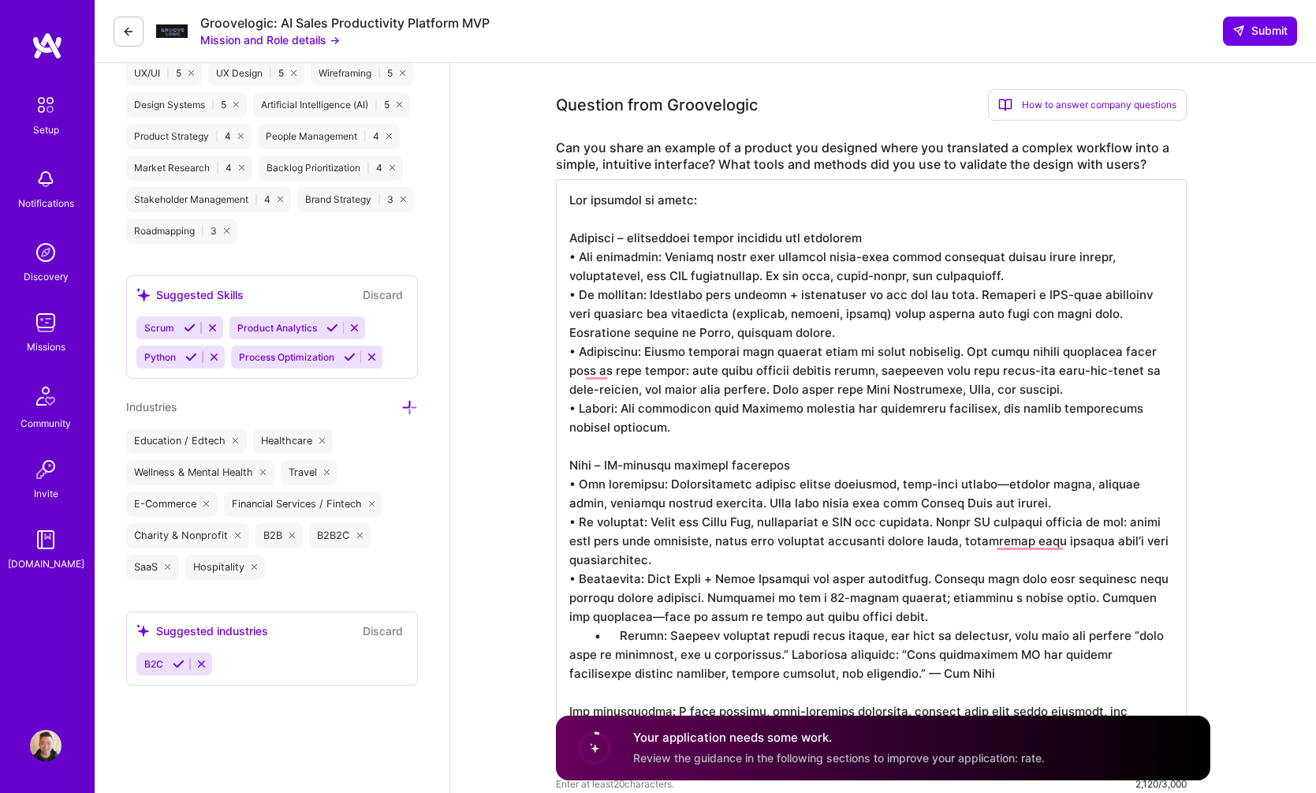
click at [596, 632] on textarea "To enrich screen reader interactions, please activate Accessibility in Grammarl…" at bounding box center [871, 475] width 631 height 593
click at [618, 617] on textarea "To enrich screen reader interactions, please activate Accessibility in Grammarl…" at bounding box center [871, 475] width 631 height 593
click at [632, 618] on textarea "To enrich screen reader interactions, please activate Accessibility in Grammarl…" at bounding box center [871, 475] width 631 height 593
click at [622, 621] on textarea "To enrich screen reader interactions, please activate Accessibility in Grammarl…" at bounding box center [871, 475] width 631 height 593
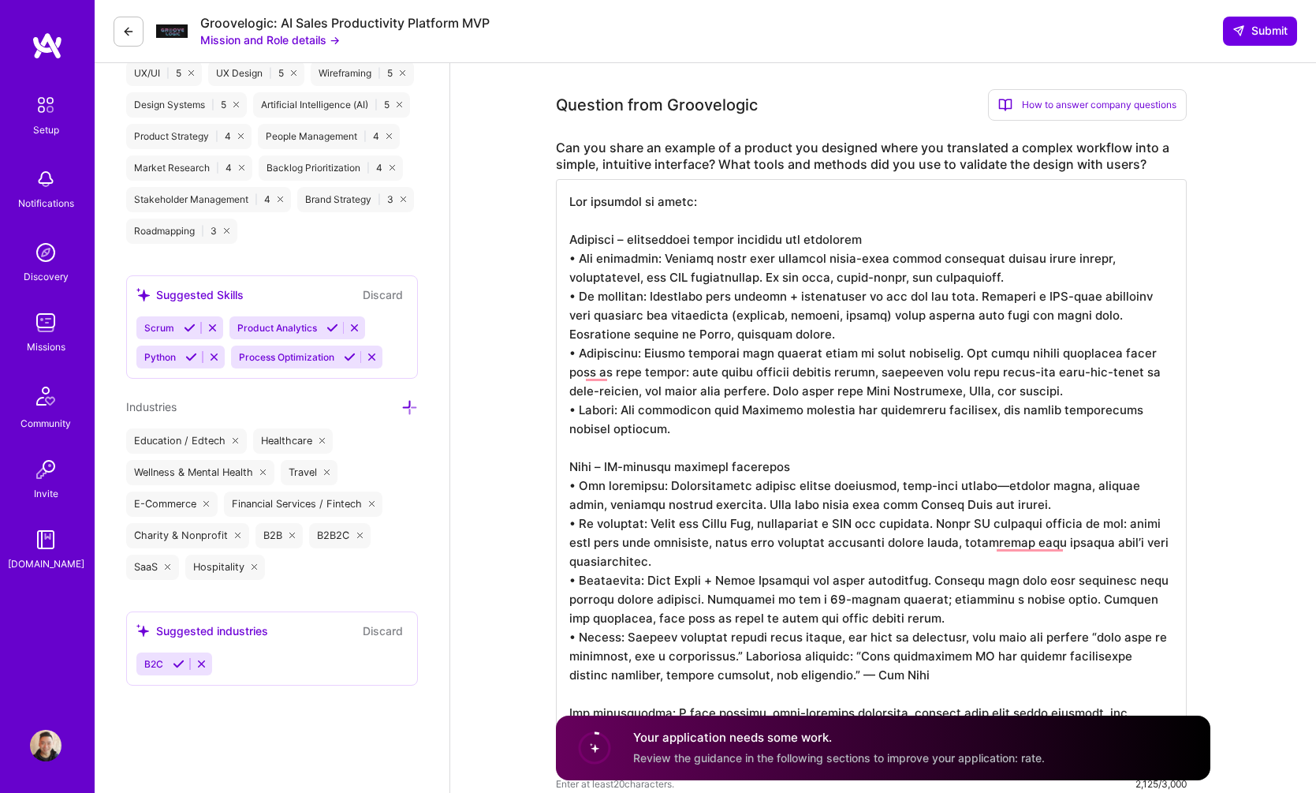
click at [828, 655] on textarea "To enrich screen reader interactions, please activate Accessibility in Grammarl…" at bounding box center [871, 475] width 631 height 593
drag, startPoint x: 737, startPoint y: 658, endPoint x: 983, endPoint y: 673, distance: 246.6
click at [983, 673] on textarea "To enrich screen reader interactions, please activate Accessibility in Grammarl…" at bounding box center [871, 475] width 631 height 593
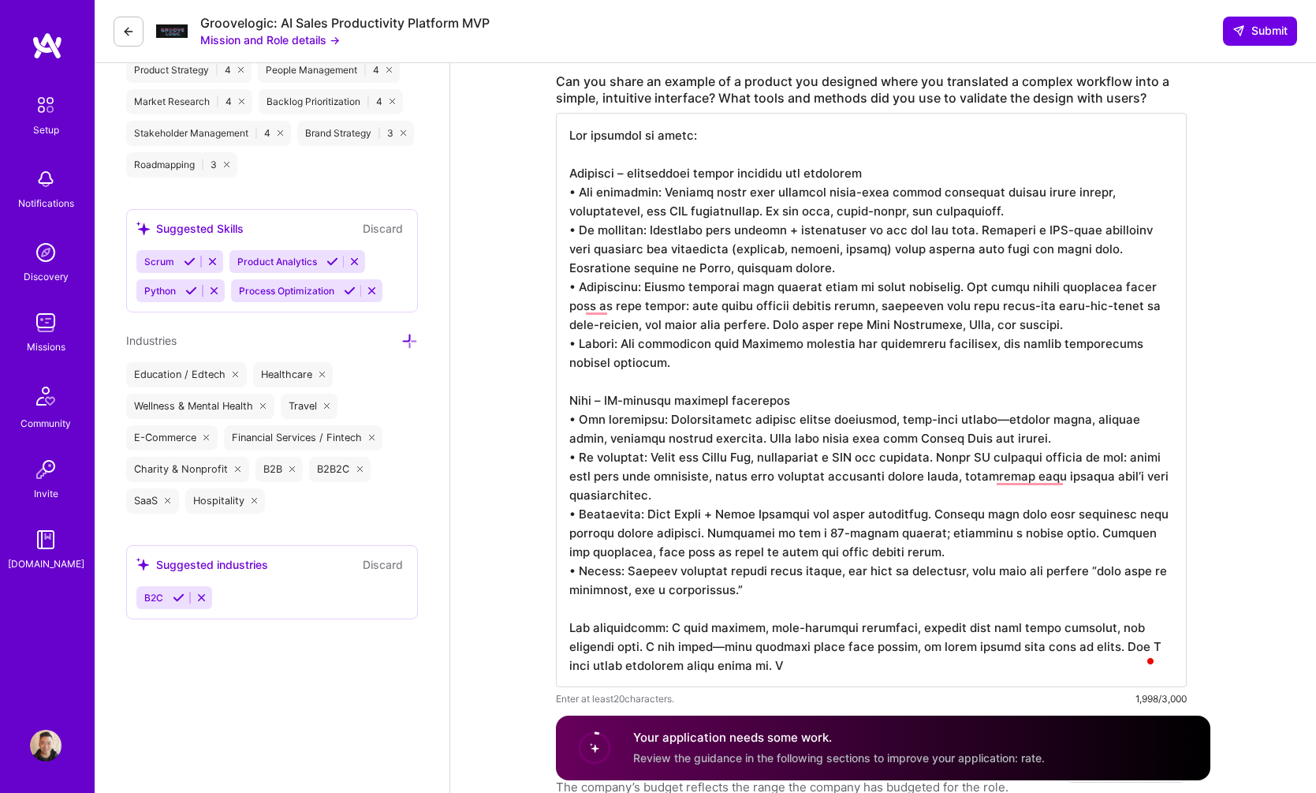
drag, startPoint x: 663, startPoint y: 629, endPoint x: 528, endPoint y: 615, distance: 135.6
click at [632, 646] on textarea "To enrich screen reader interactions, please activate Accessibility in Grammarl…" at bounding box center [871, 400] width 631 height 574
click at [1060, 659] on textarea "To enrich screen reader interactions, please activate Accessibility in Grammarl…" at bounding box center [871, 400] width 631 height 574
click at [1085, 647] on textarea "To enrich screen reader interactions, please activate Accessibility in Grammarl…" at bounding box center [871, 400] width 631 height 574
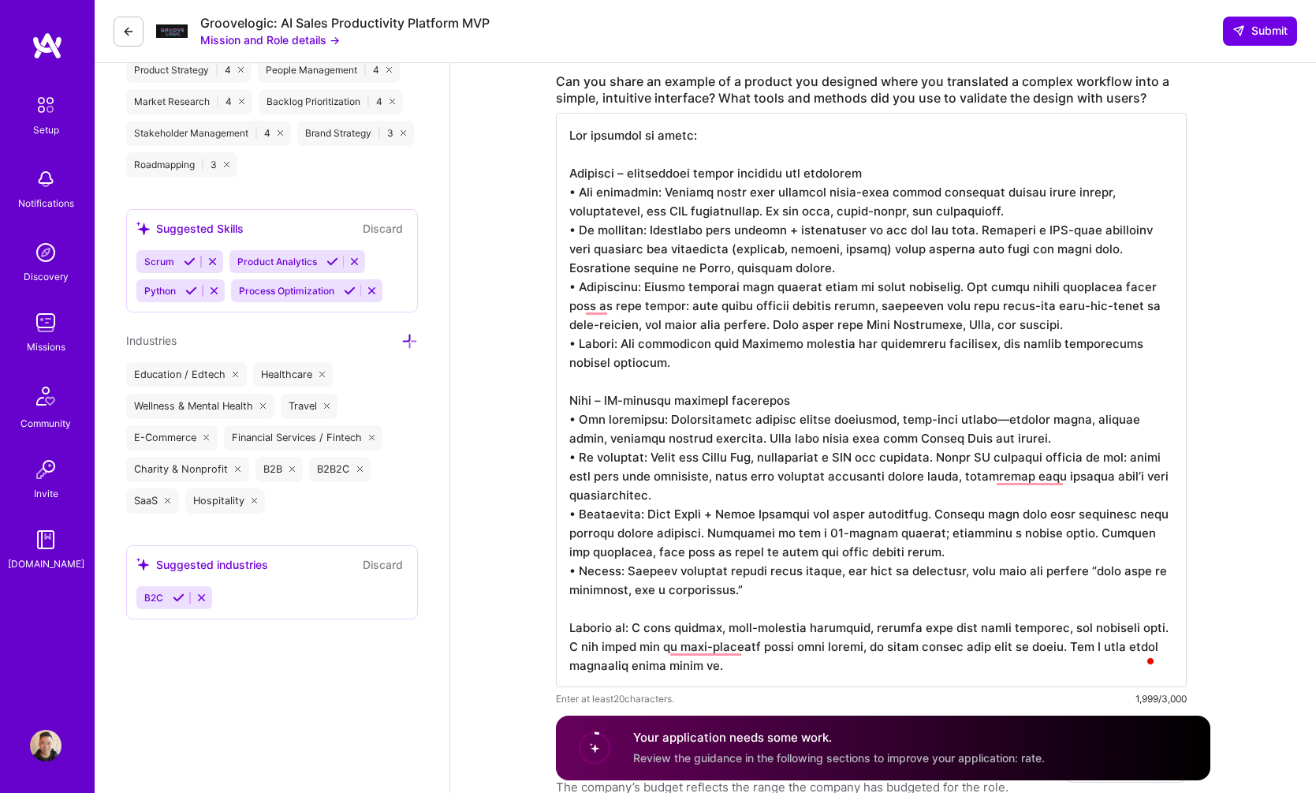
click at [1085, 647] on textarea "To enrich screen reader interactions, please activate Accessibility in Grammarl…" at bounding box center [871, 400] width 631 height 574
drag, startPoint x: 651, startPoint y: 669, endPoint x: 831, endPoint y: 673, distance: 180.7
click at [831, 673] on textarea "To enrich screen reader interactions, please activate Accessibility in Grammarl…" at bounding box center [871, 400] width 631 height 574
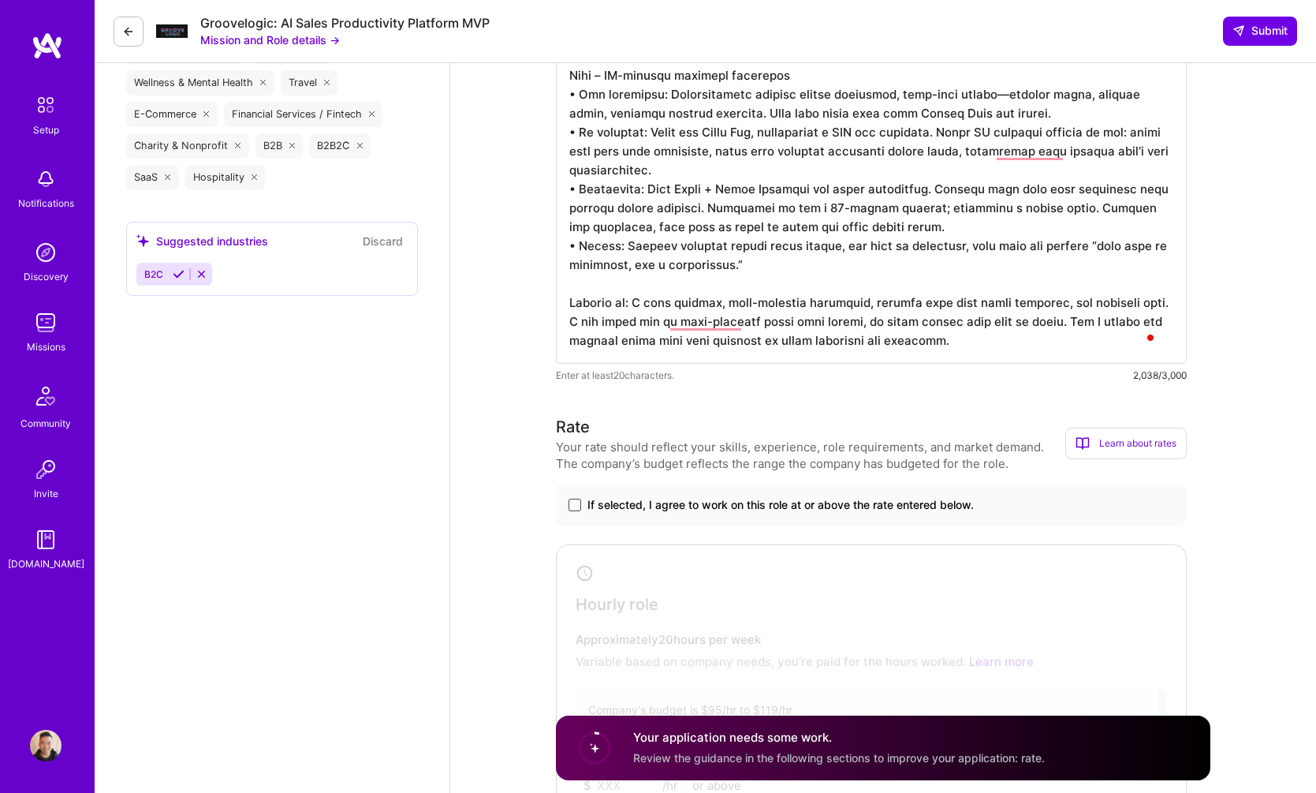
type textarea "Lor ipsumdol si ametc: Adipisci – elitseddoei tempor incididu utl etdolorem • A…"
click at [573, 503] on span at bounding box center [575, 505] width 13 height 13
click at [0, 0] on input "If selected, I agree to work on this role at or above the rate entered below." at bounding box center [0, 0] width 0 height 0
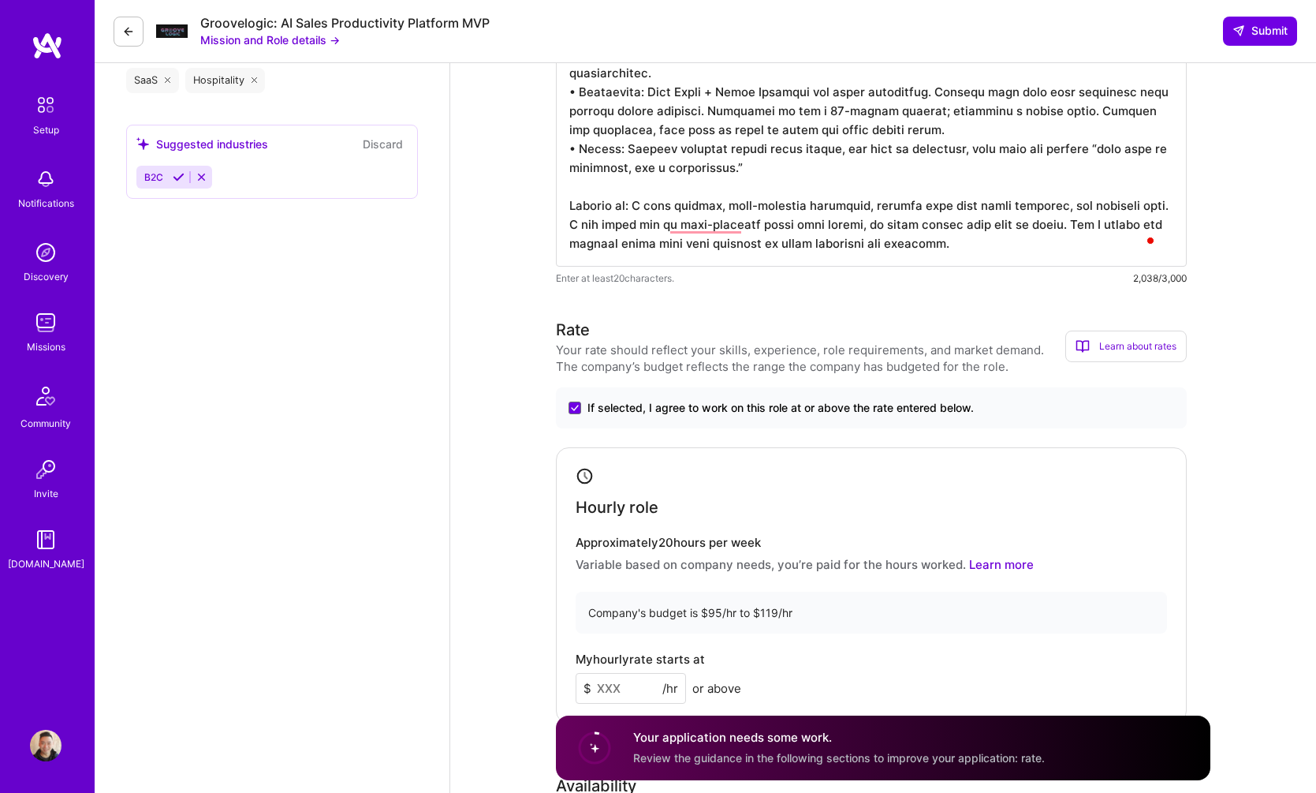
scroll to position [1862, 0]
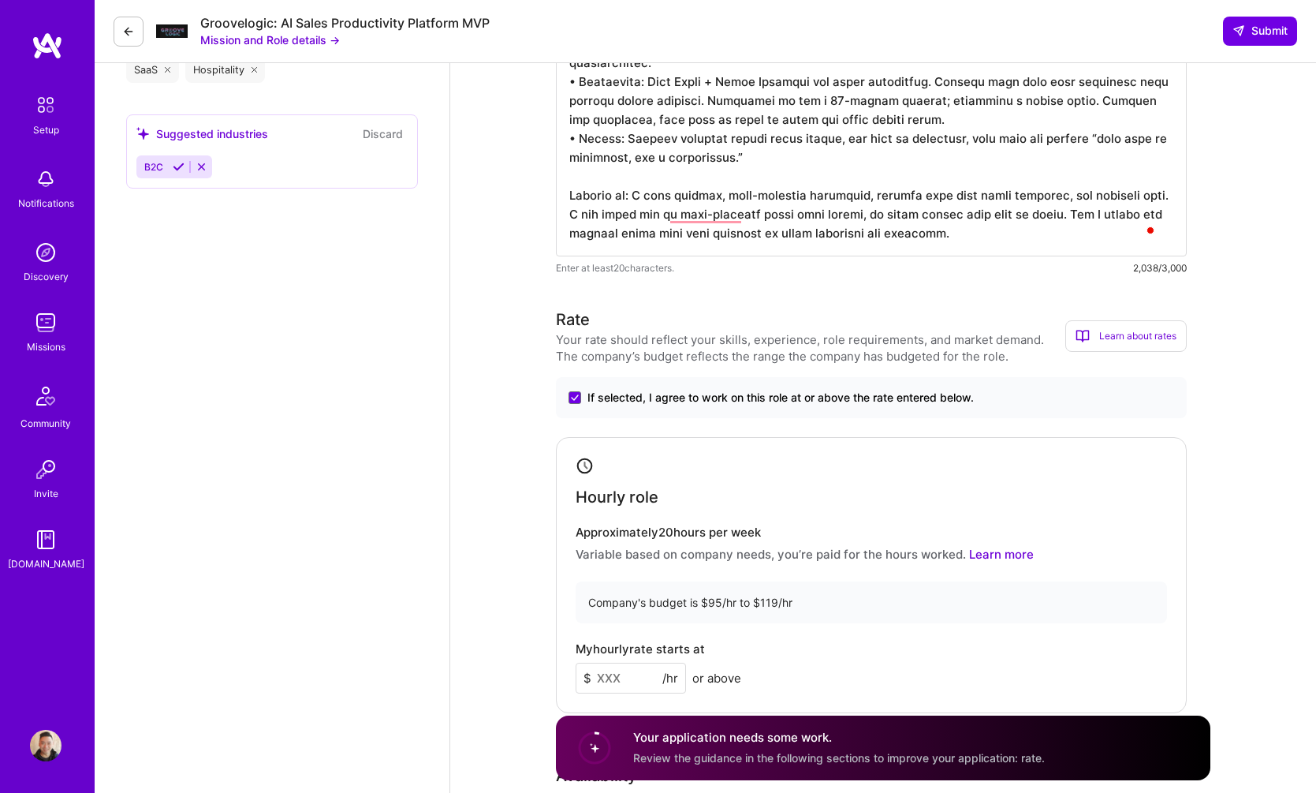
click at [618, 678] on input at bounding box center [631, 678] width 110 height 31
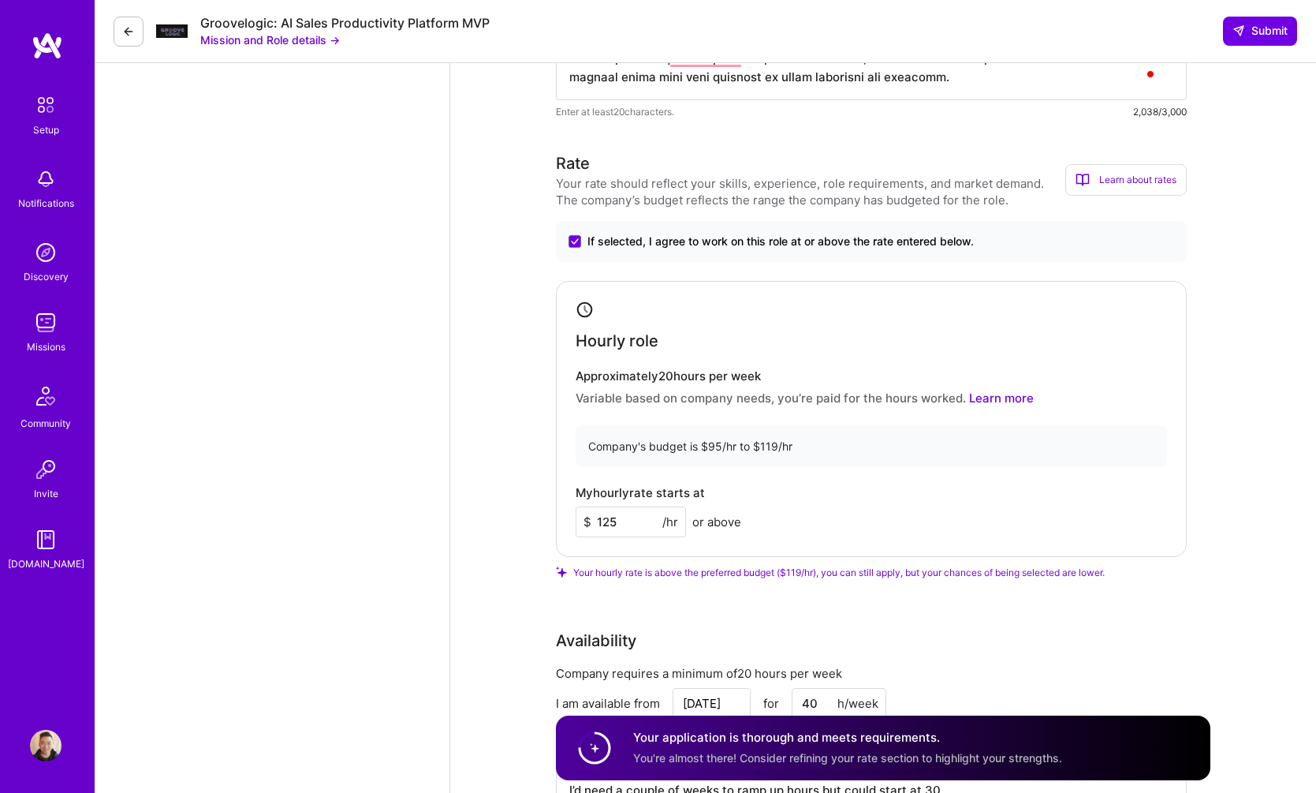
scroll to position [2261, 0]
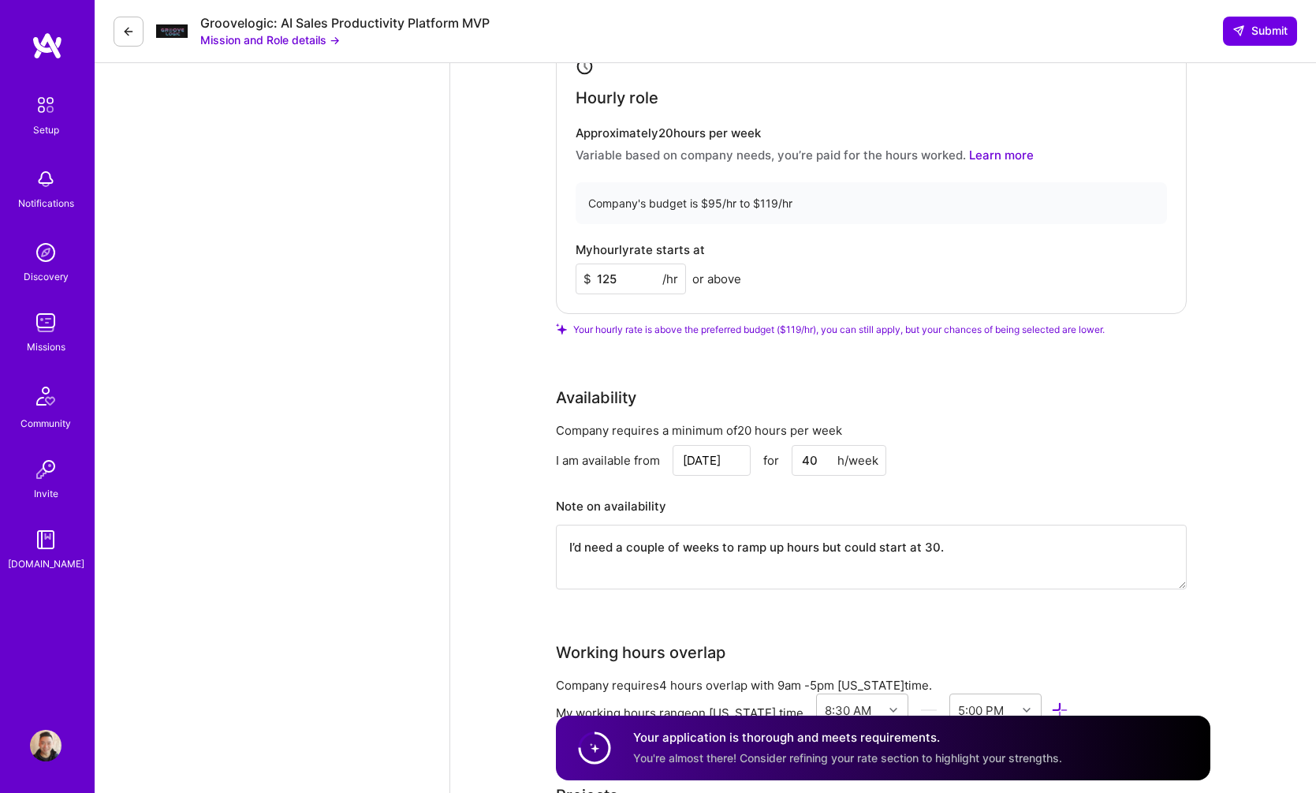
type input "125"
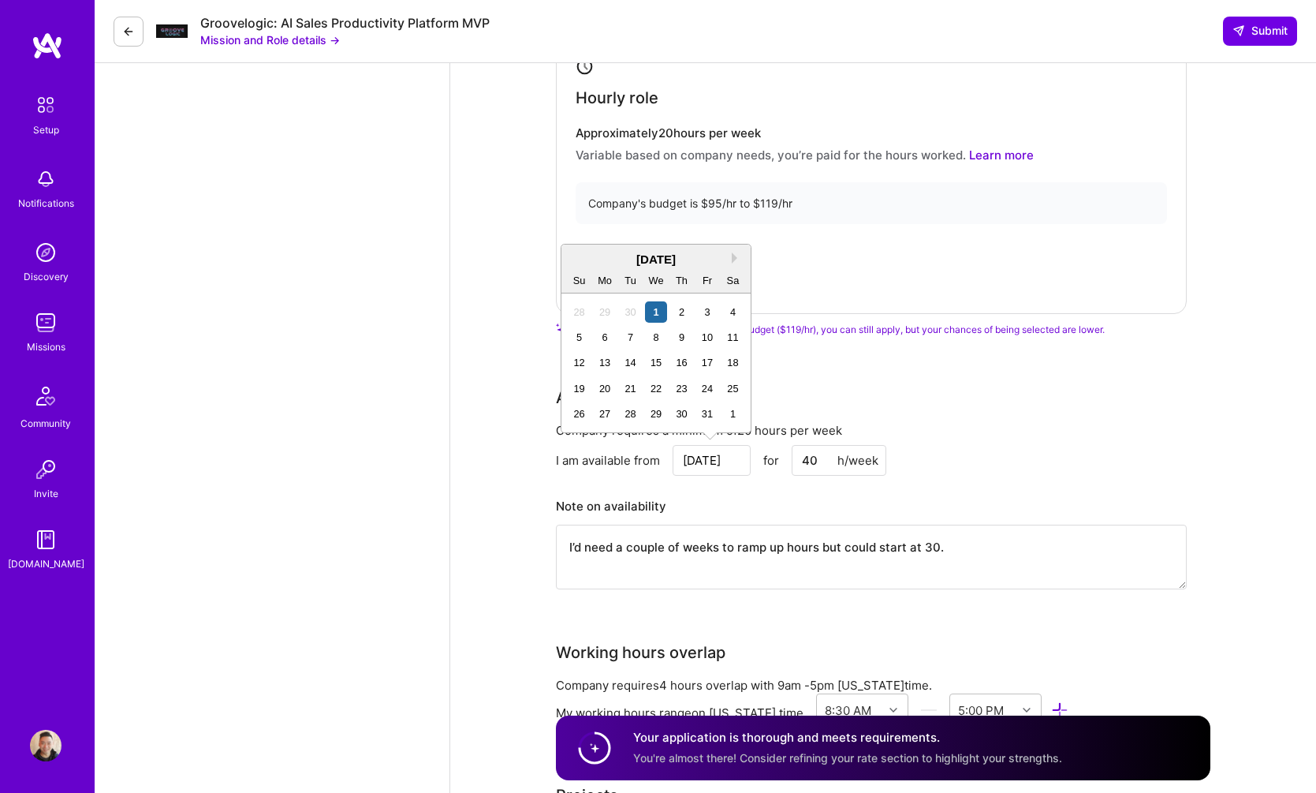
click at [726, 464] on input "[DATE]" at bounding box center [712, 460] width 78 height 31
click at [661, 314] on div "1" at bounding box center [655, 311] width 21 height 21
click at [733, 461] on input "[DATE]" at bounding box center [712, 460] width 78 height 31
click at [598, 343] on div "6" at bounding box center [605, 337] width 21 height 21
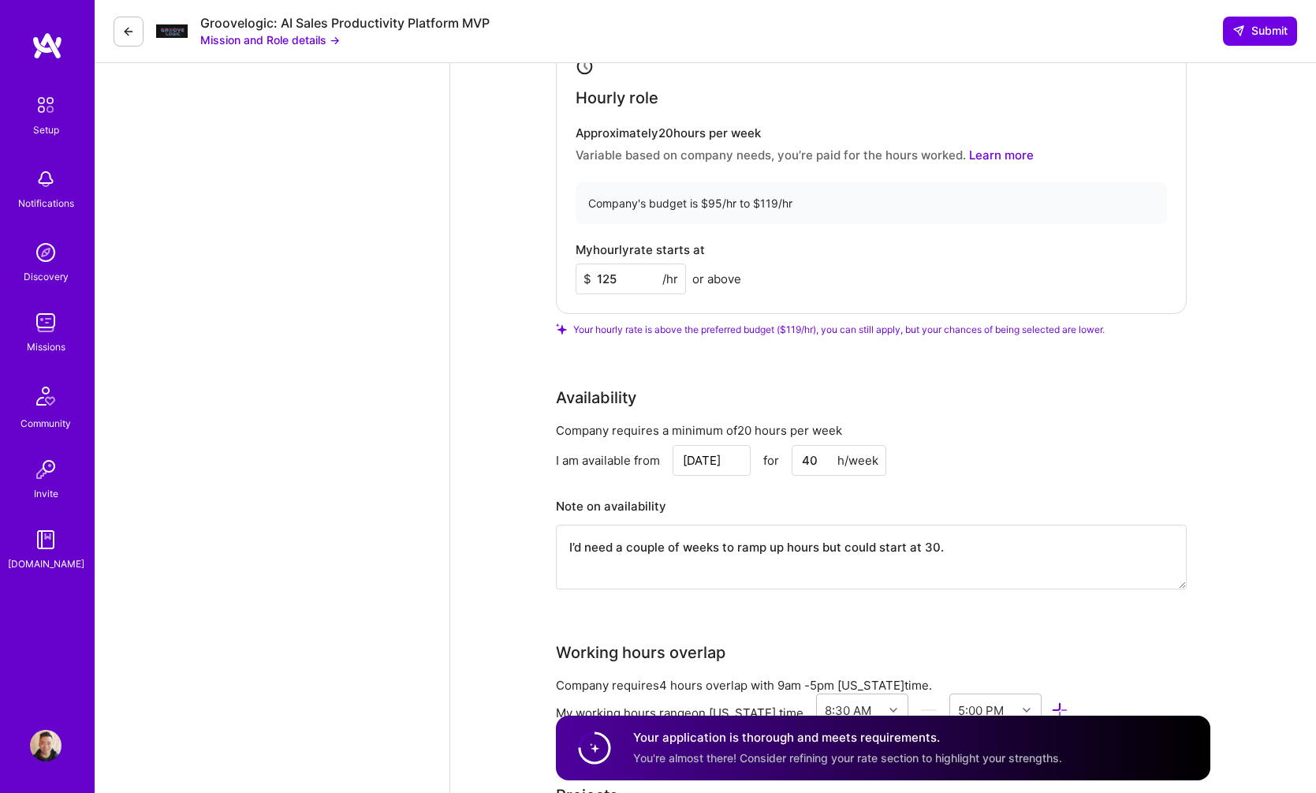
click at [722, 459] on input "[DATE]" at bounding box center [712, 460] width 78 height 31
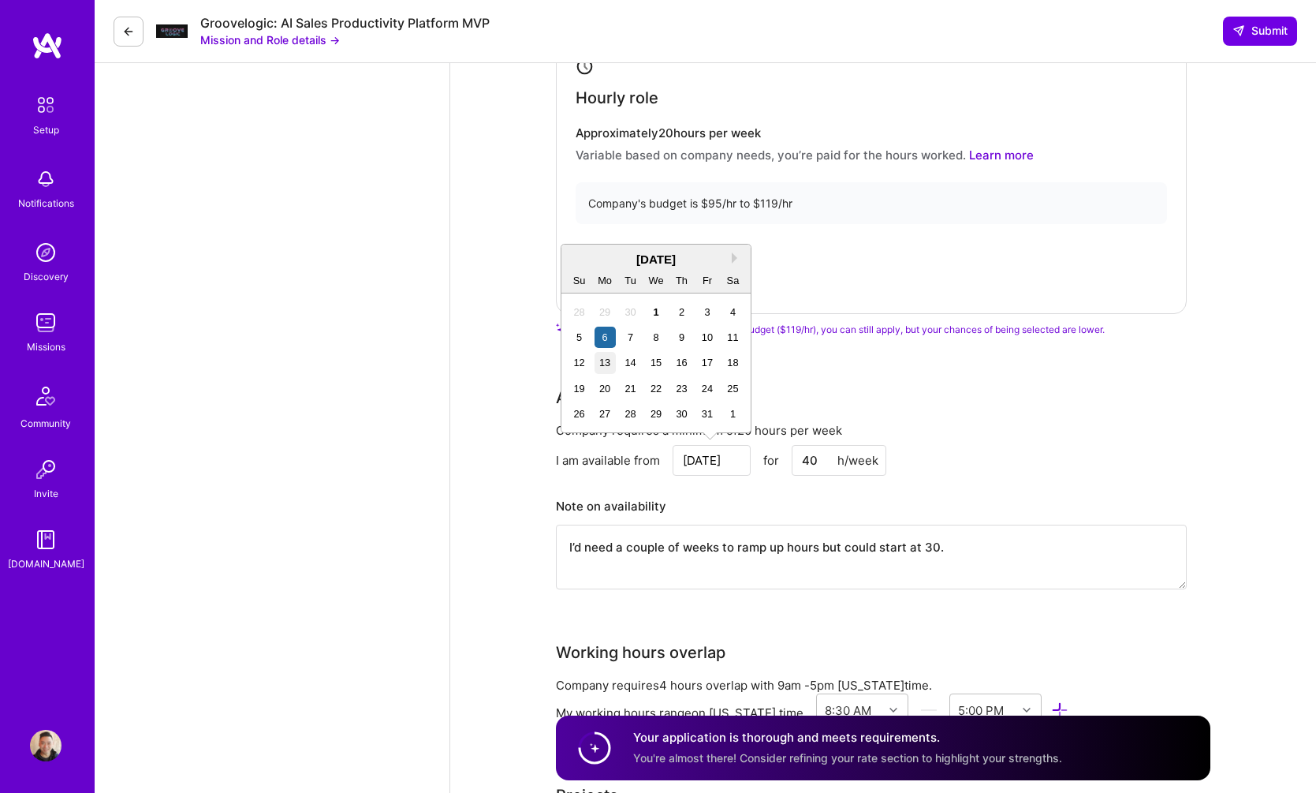
click at [604, 364] on div "13" at bounding box center [605, 362] width 21 height 21
type input "[DATE]"
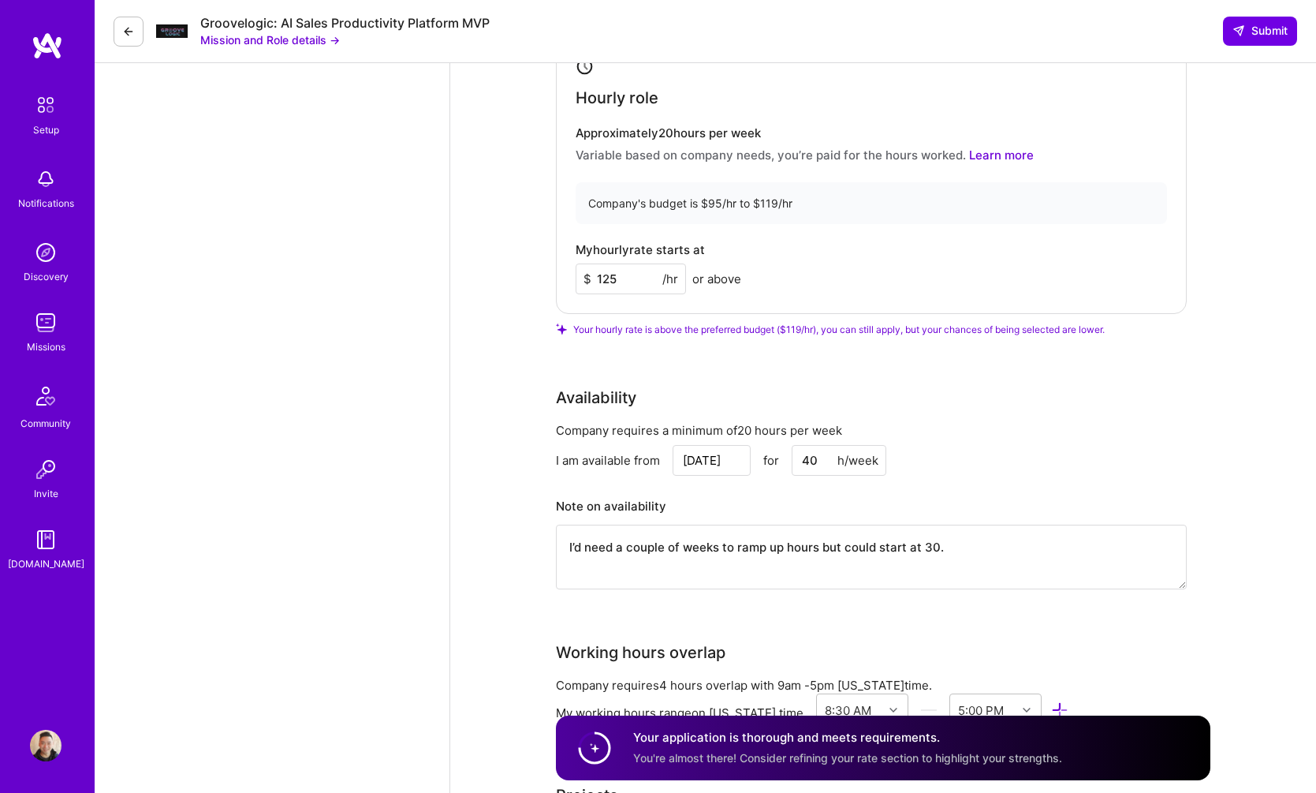
click at [823, 459] on input "40" at bounding box center [839, 460] width 95 height 31
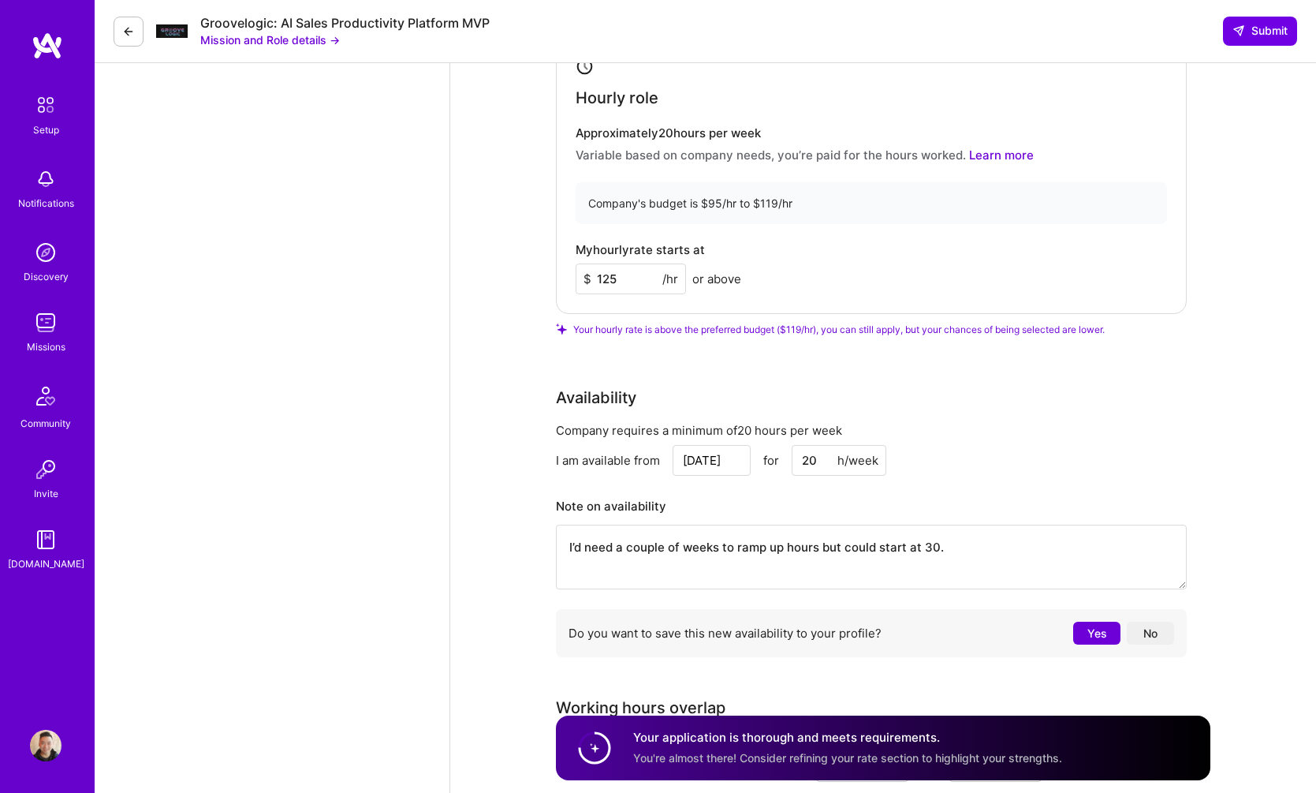
type input "20"
click at [932, 547] on textarea "I’d need a couple of weeks to ramp up hours but could start at 30." at bounding box center [871, 557] width 631 height 65
type textarea "I can onboard the week before and ramp up to"
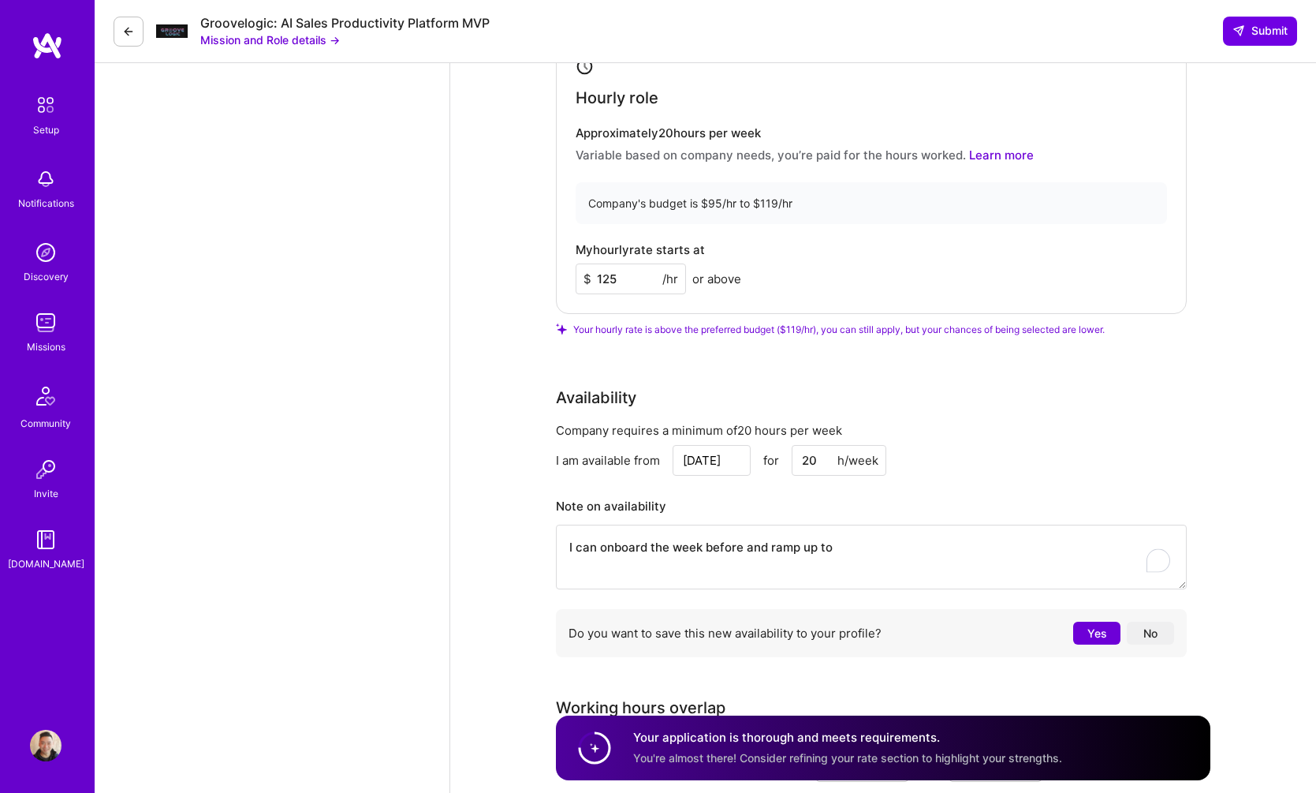
click at [801, 457] on input "20" at bounding box center [839, 460] width 95 height 31
type input "25"
click at [849, 534] on textarea "I can onboard the week before and ramp up to" at bounding box center [871, 557] width 631 height 65
click at [745, 550] on textarea "I can onboard the week before and ramp up to" at bounding box center [871, 557] width 631 height 65
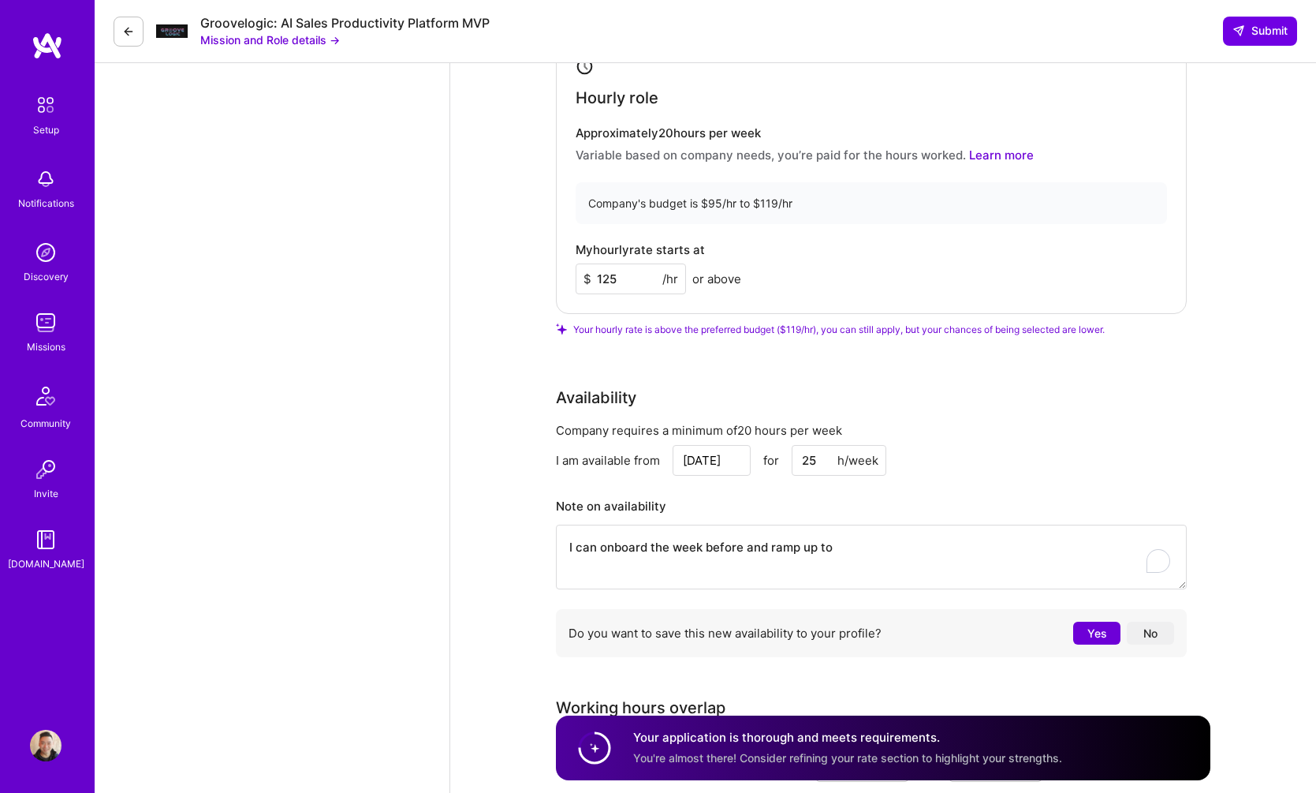
click at [872, 549] on textarea "I can onboard the week before and ramp up to" at bounding box center [871, 557] width 631 height 65
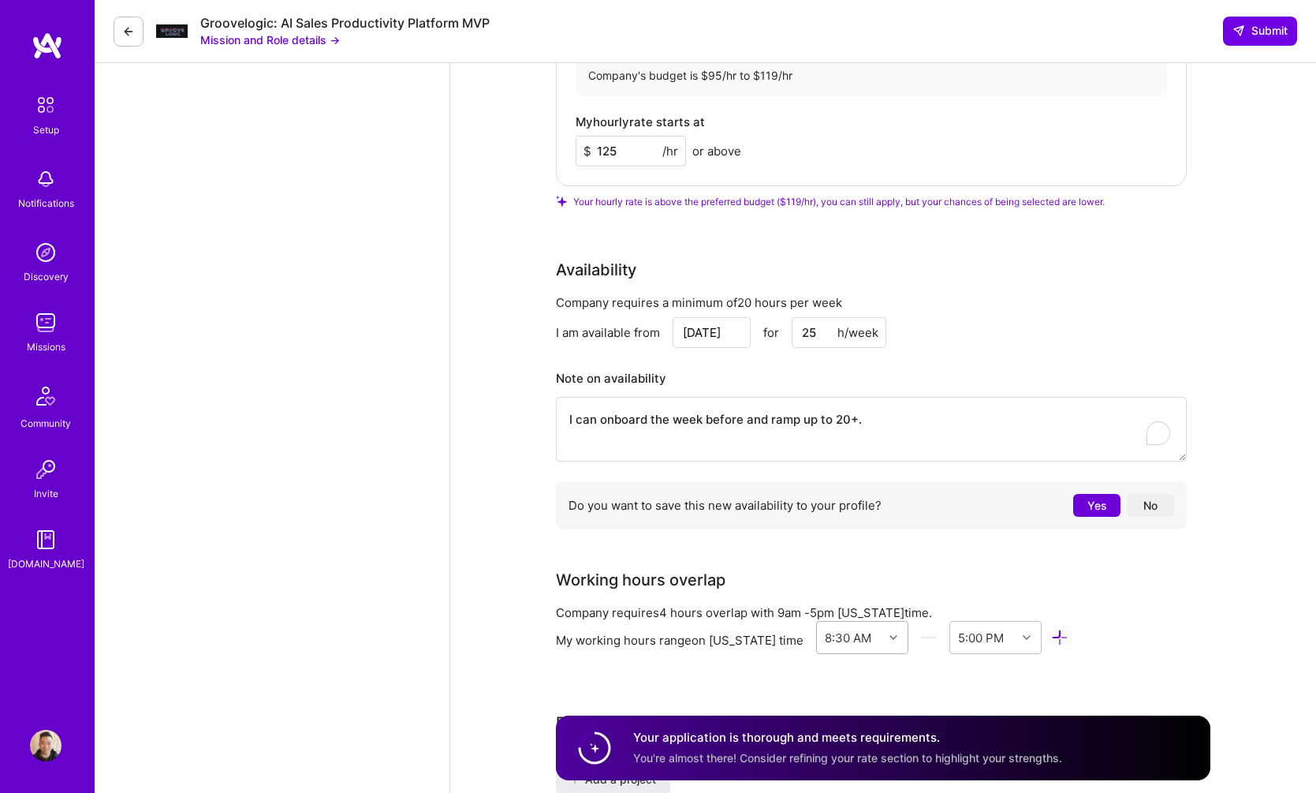
type textarea "I can onboard the week before and ramp up to 20+."
click at [876, 640] on div "option 12:30 AM focused, 2 of 48. 48 results available. Use Up and Down to choo…" at bounding box center [862, 637] width 92 height 33
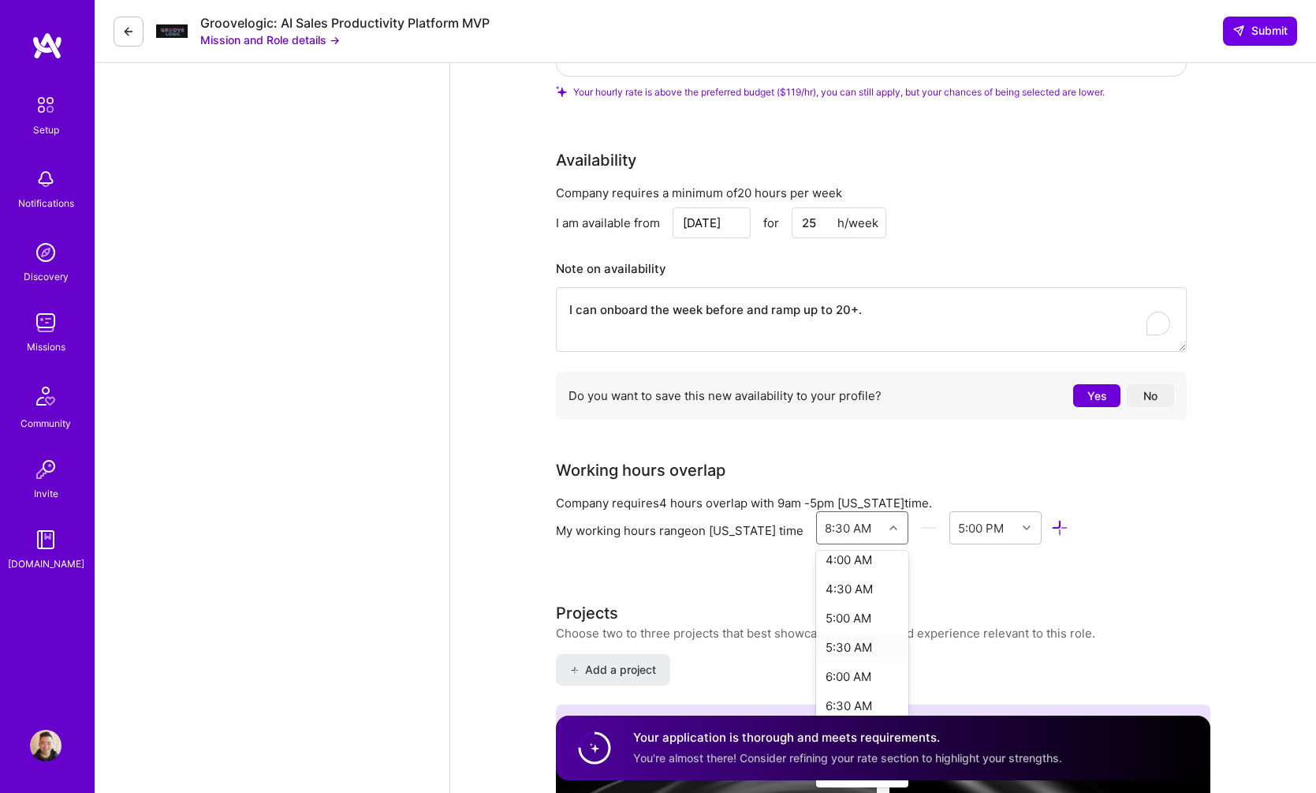
scroll to position [506, 0]
click at [852, 596] on div "9:00 AM" at bounding box center [862, 587] width 92 height 29
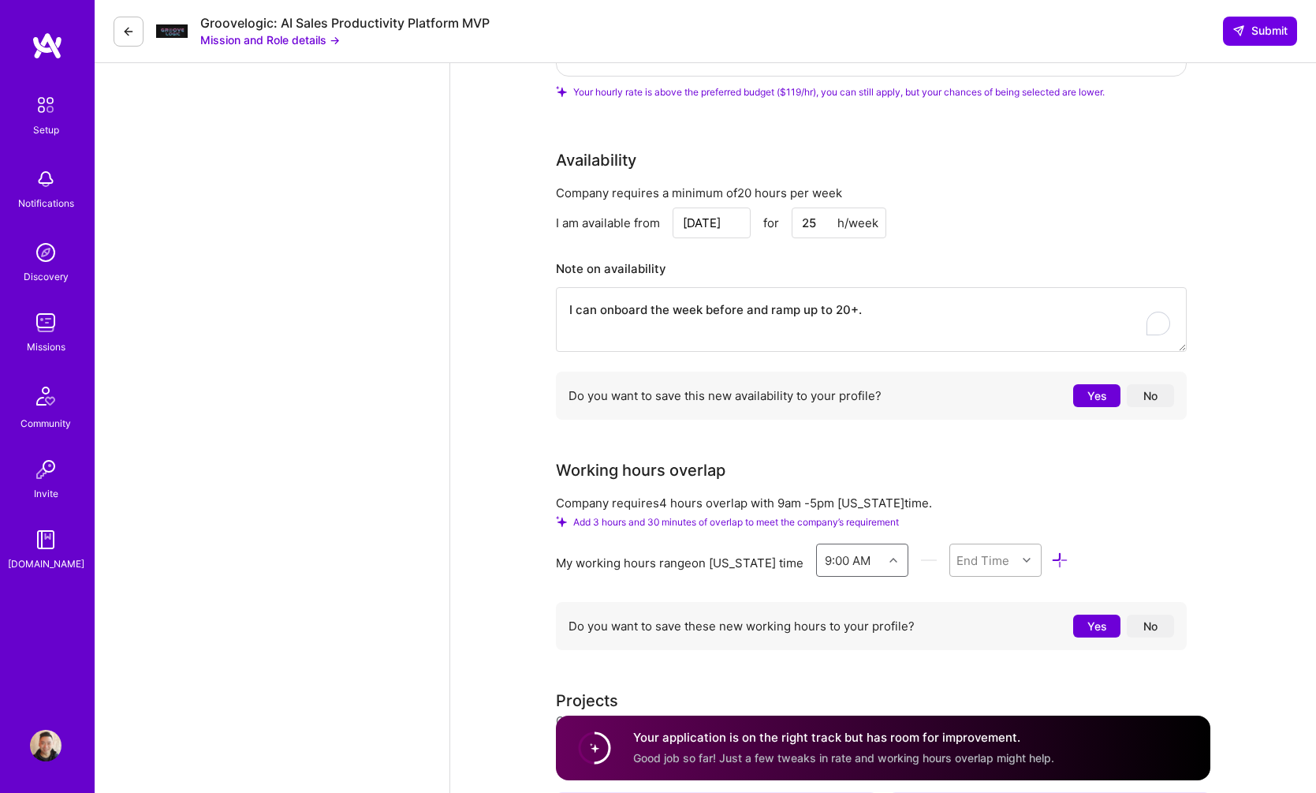
click at [995, 565] on div "End Time" at bounding box center [996, 559] width 92 height 33
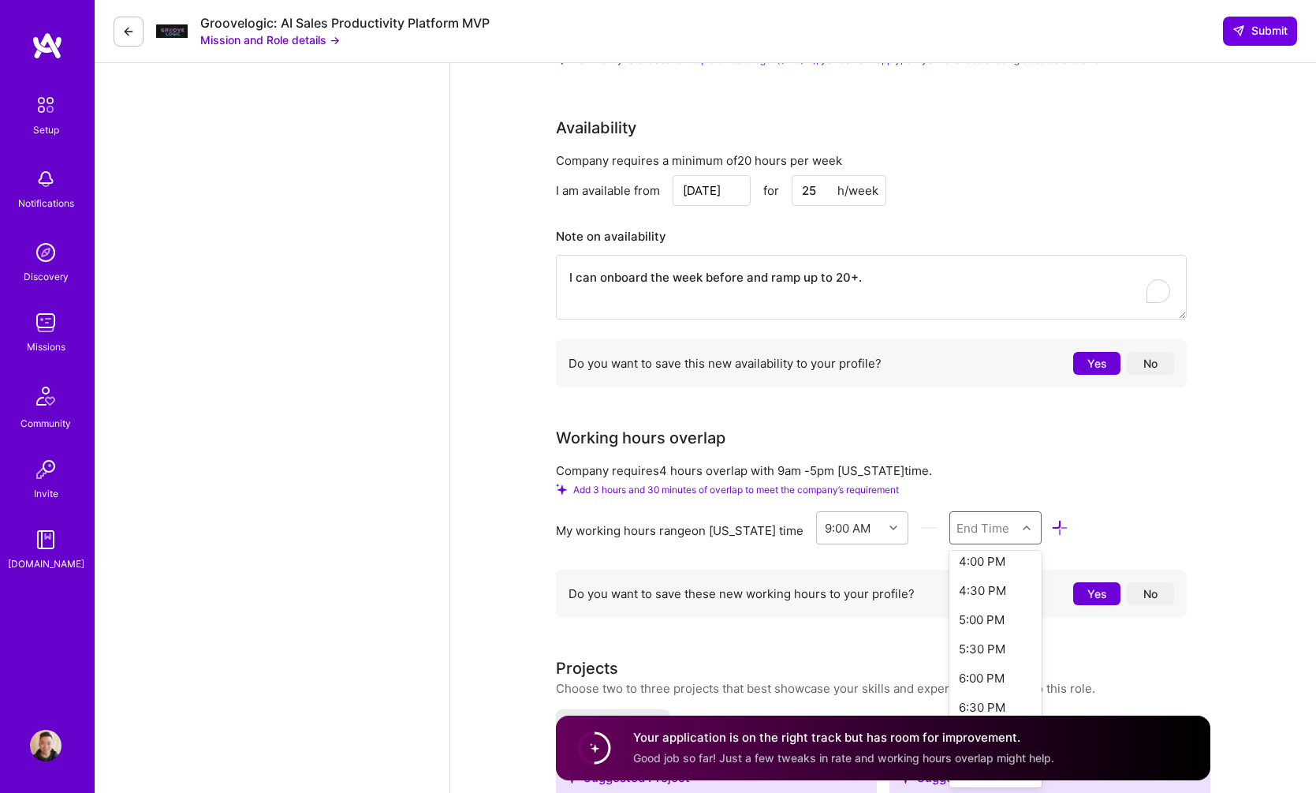
scroll to position [497, 0]
click at [990, 566] on div "5:30 PM" at bounding box center [996, 567] width 92 height 29
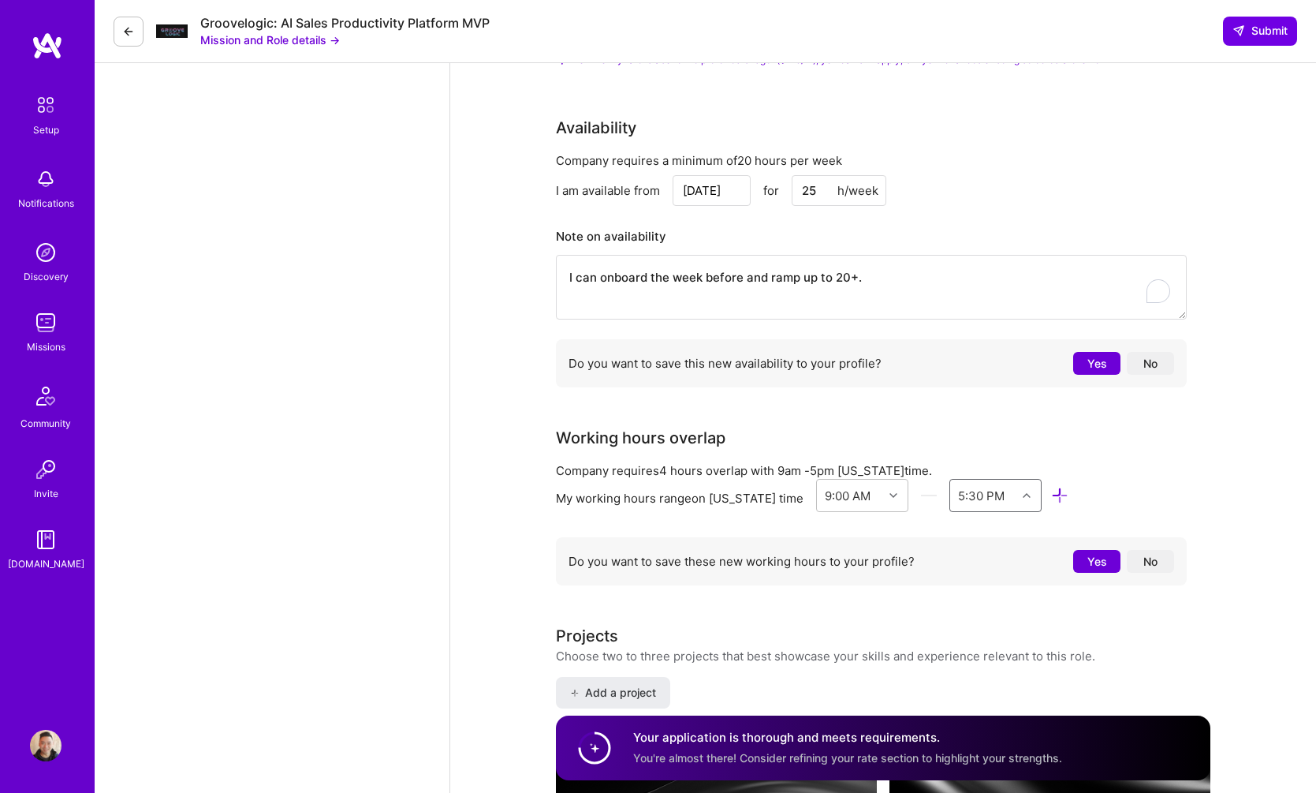
click at [1000, 491] on div "5:30 PM" at bounding box center [983, 496] width 66 height 32
click at [993, 670] on div "5:00 PM" at bounding box center [996, 681] width 92 height 29
click at [1095, 561] on button "Yes" at bounding box center [1097, 561] width 47 height 23
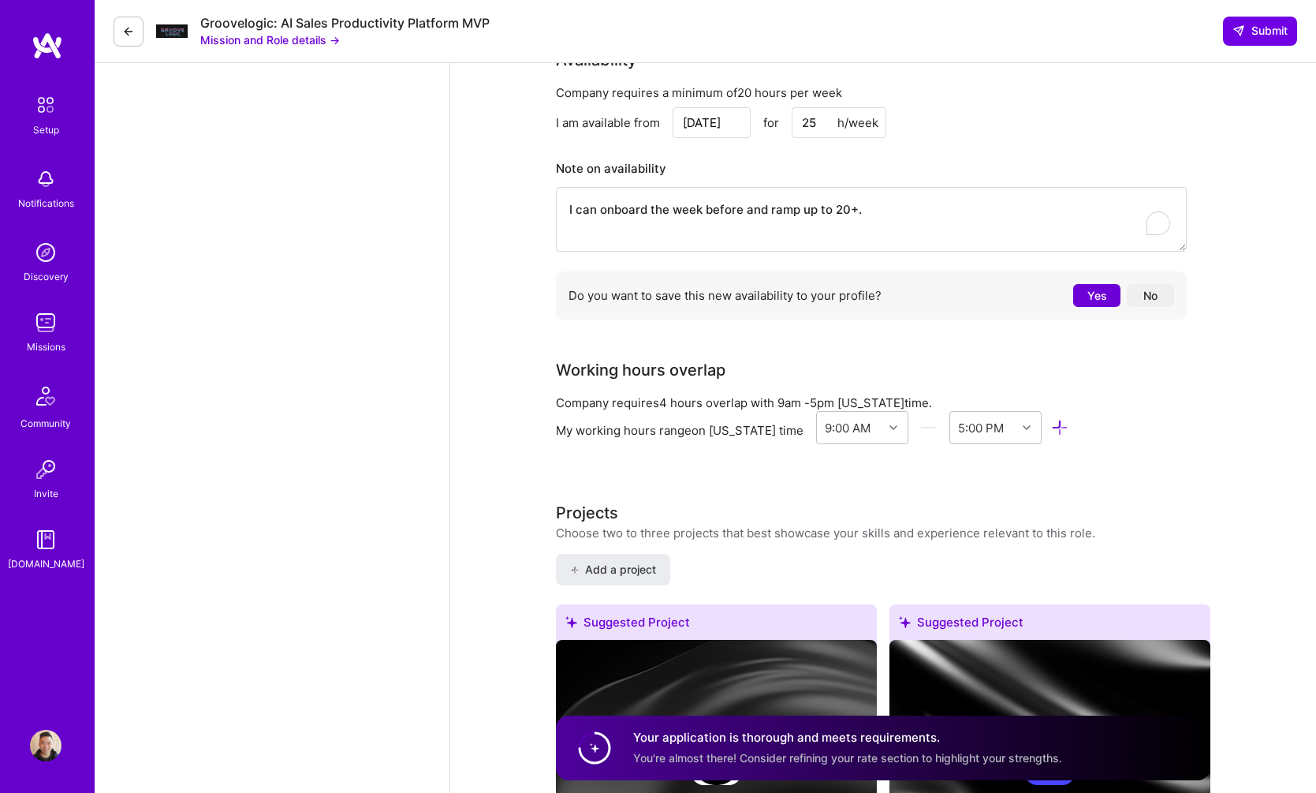
scroll to position [2336, 0]
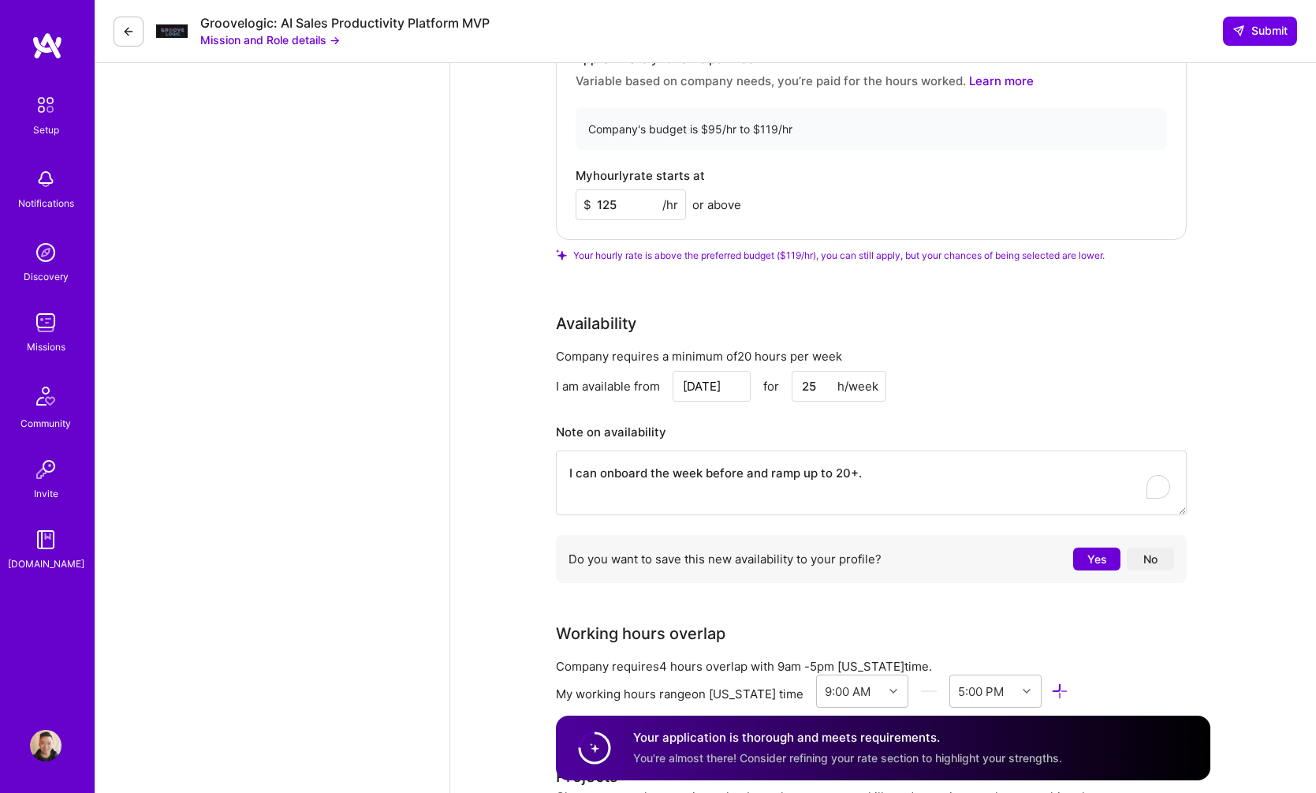
click at [633, 203] on input "125" at bounding box center [631, 204] width 110 height 31
type input "120"
click at [857, 265] on div "Rate Your rate should reflect your skills, experience, role requirements, and m…" at bounding box center [883, 212] width 655 height 756
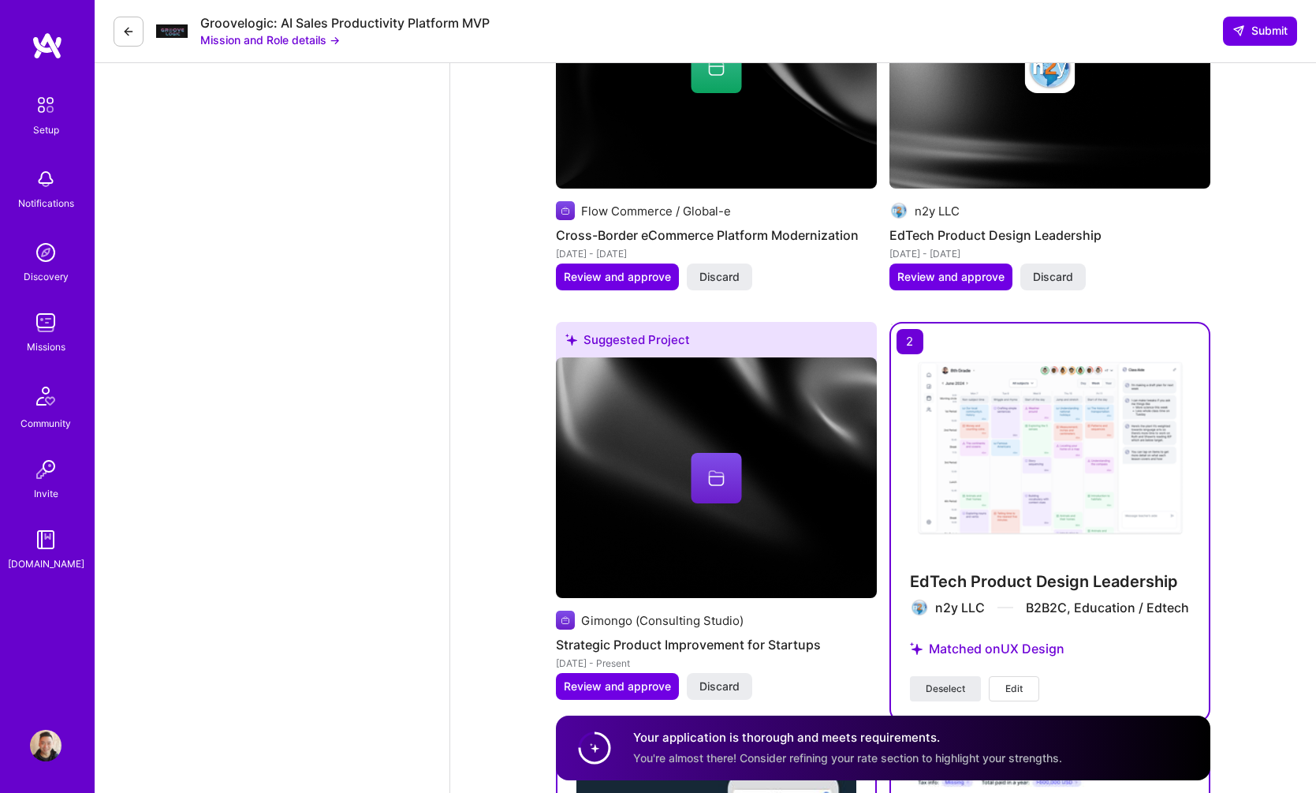
scroll to position [4169, 0]
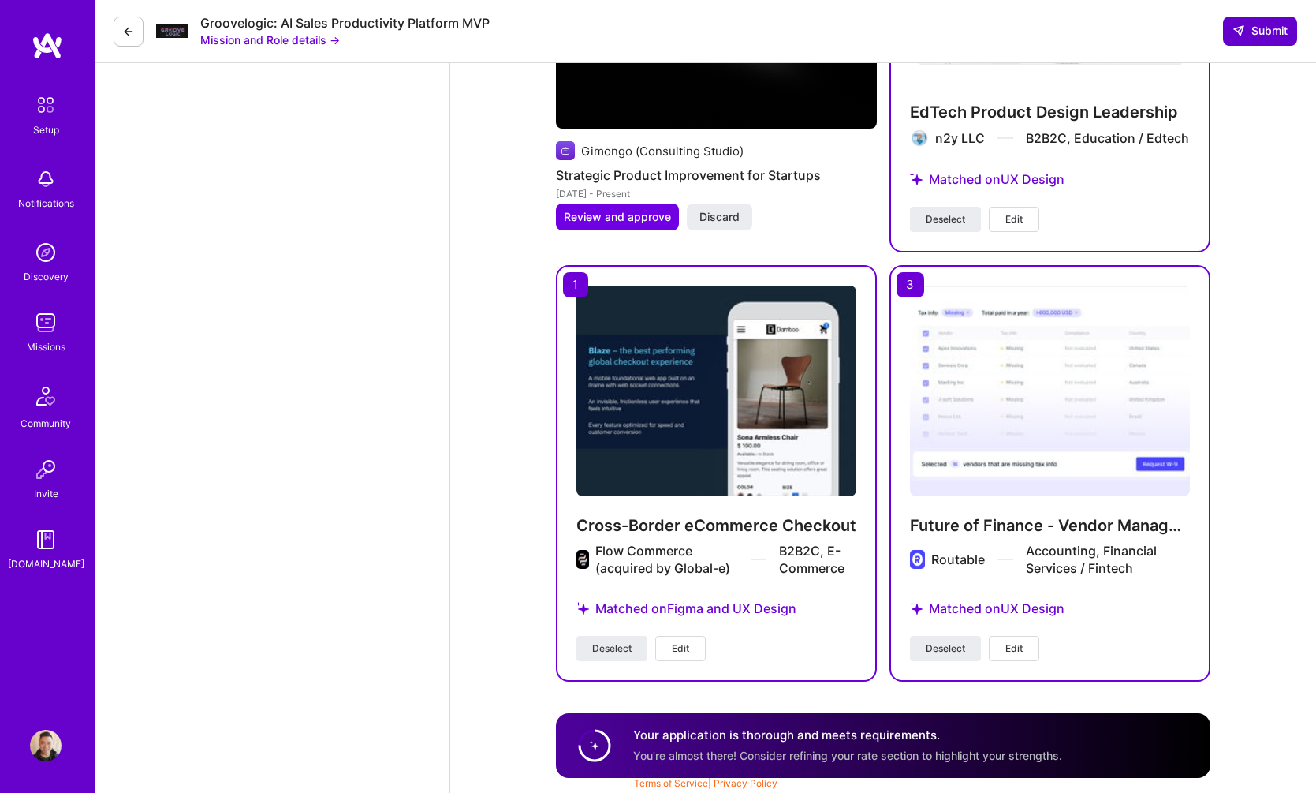
click at [1254, 32] on span "Submit" at bounding box center [1260, 31] width 55 height 16
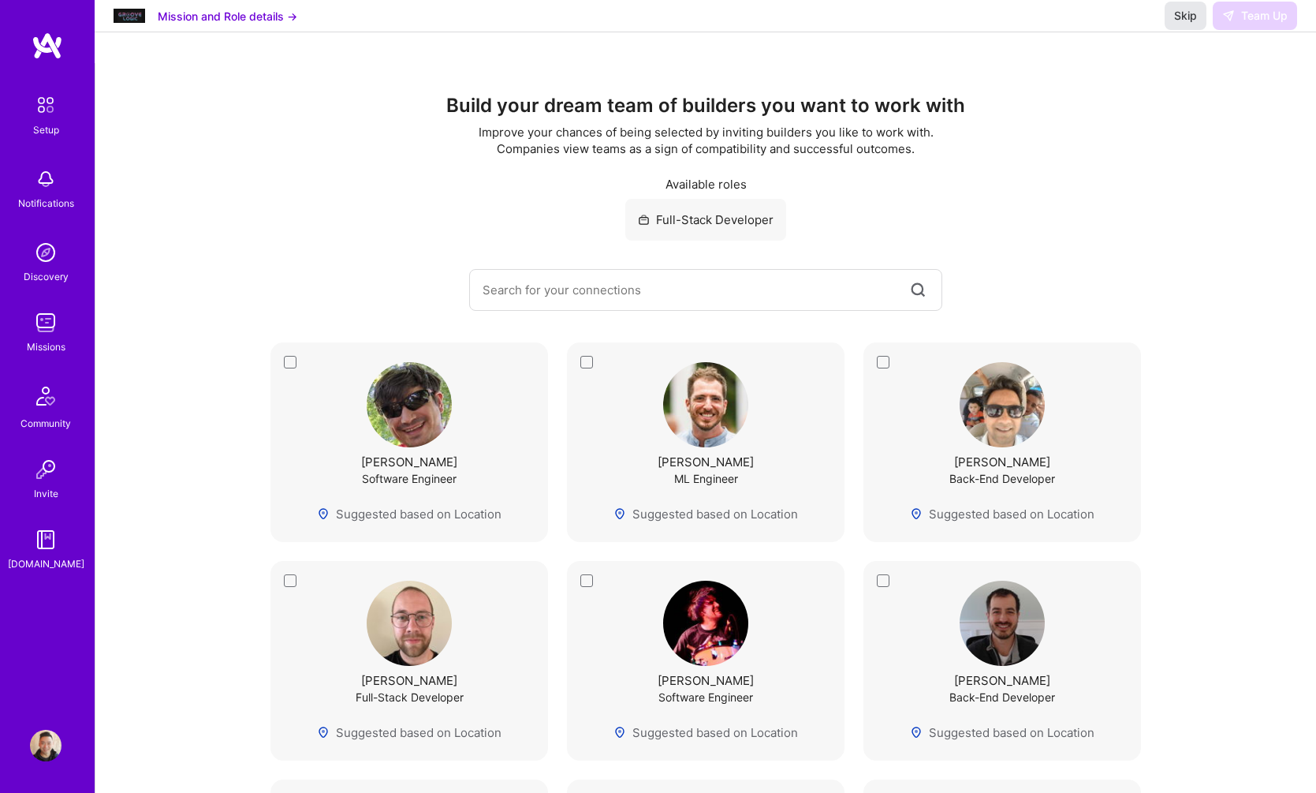
click at [1185, 24] on span "Skip" at bounding box center [1185, 16] width 23 height 16
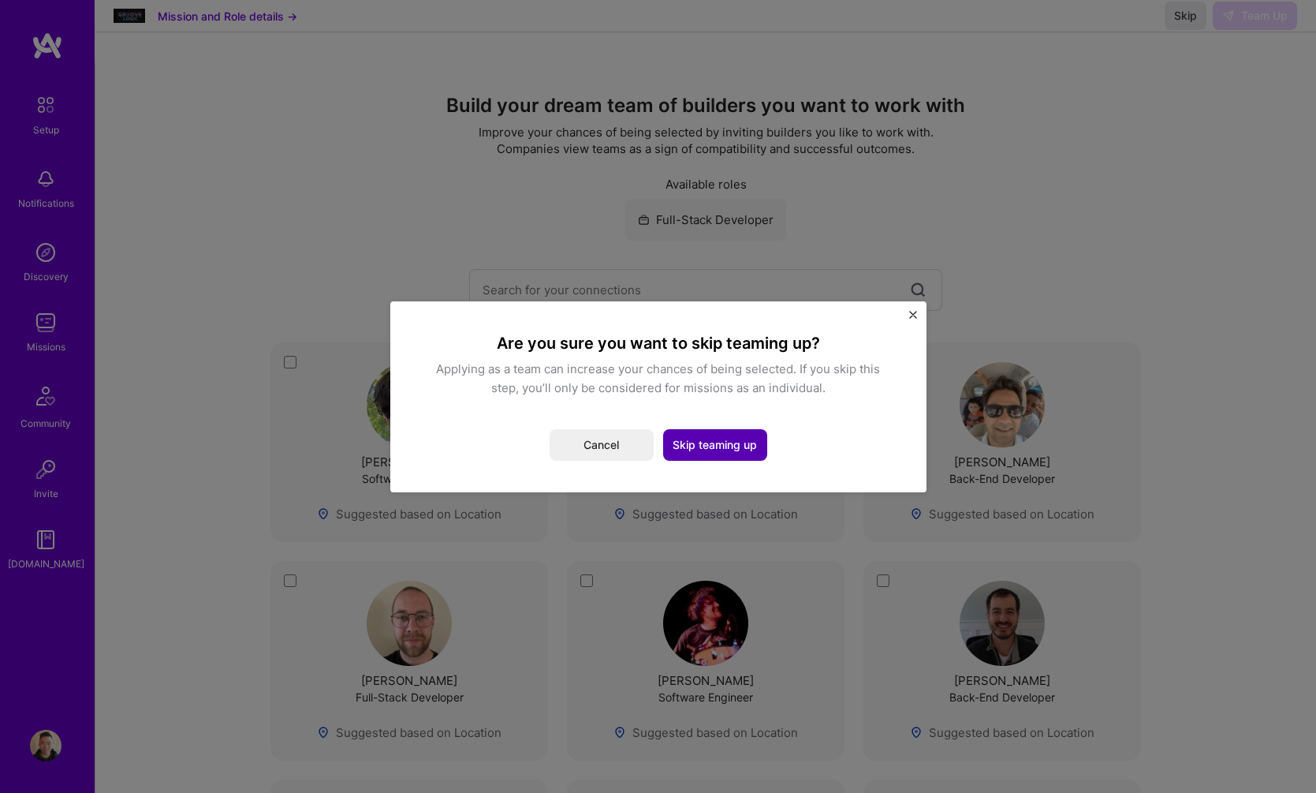
click at [744, 454] on button "Skip teaming up" at bounding box center [715, 445] width 104 height 32
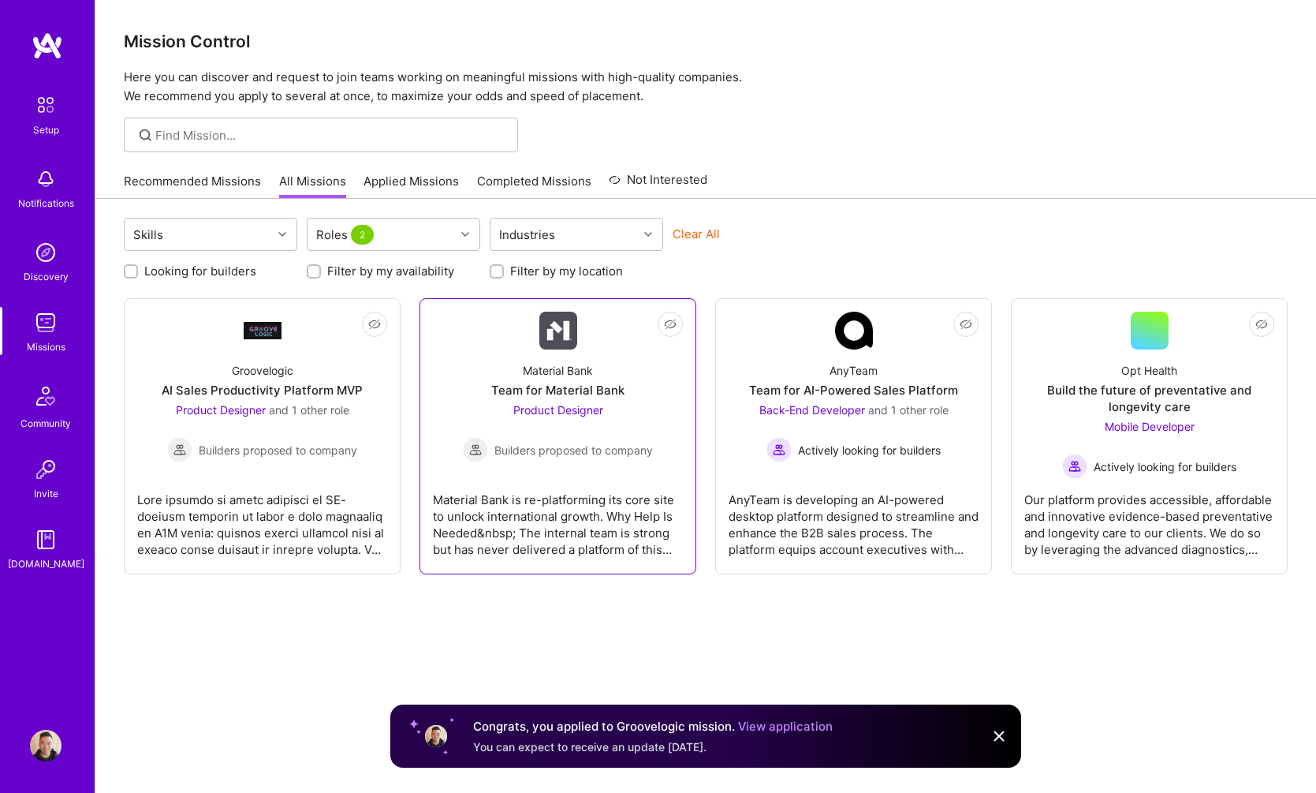
click at [590, 466] on link "Not Interested Material Bank Team for Material Bank Product Designer Builders p…" at bounding box center [558, 436] width 250 height 249
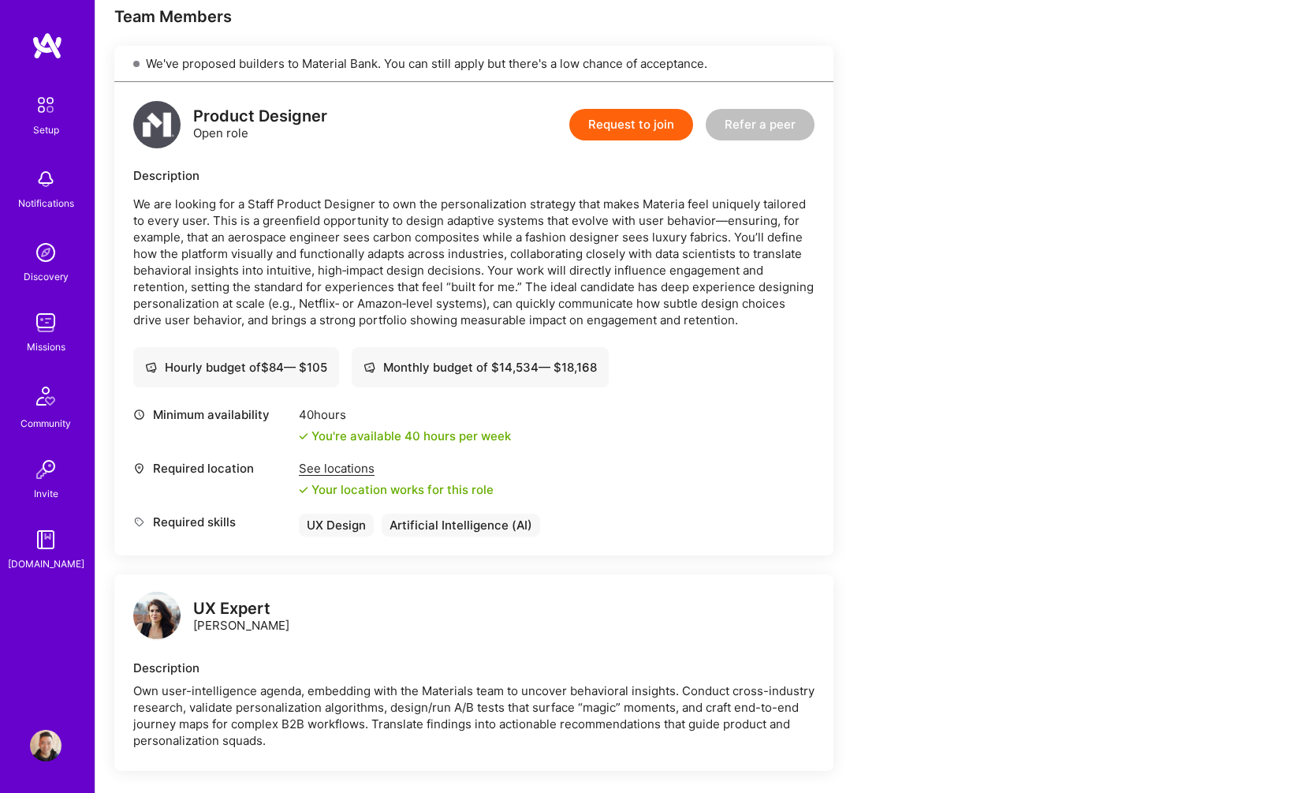
scroll to position [383, 0]
